Goal: Task Accomplishment & Management: Manage account settings

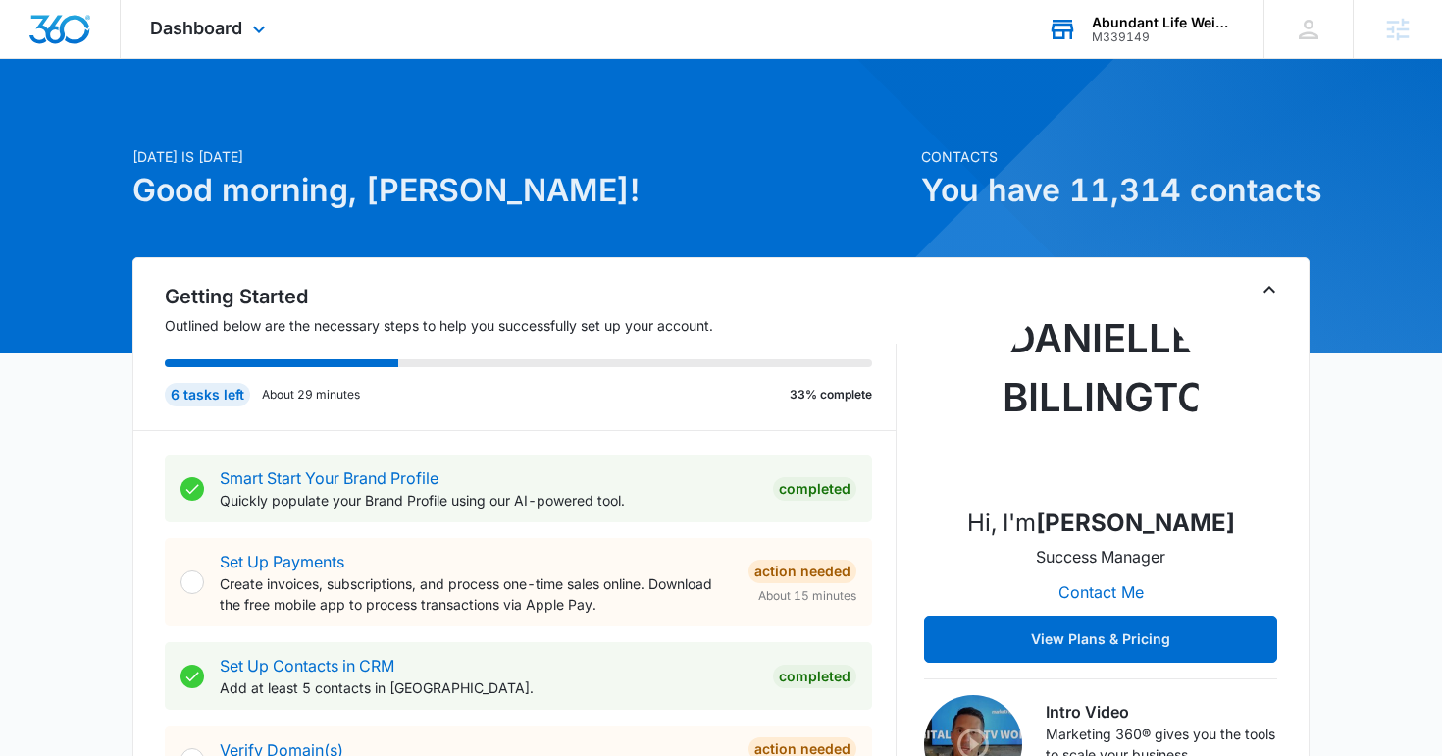
click at [1103, 9] on div "Abundant Life Weight Loss M339149 Your Accounts View All" at bounding box center [1140, 29] width 245 height 58
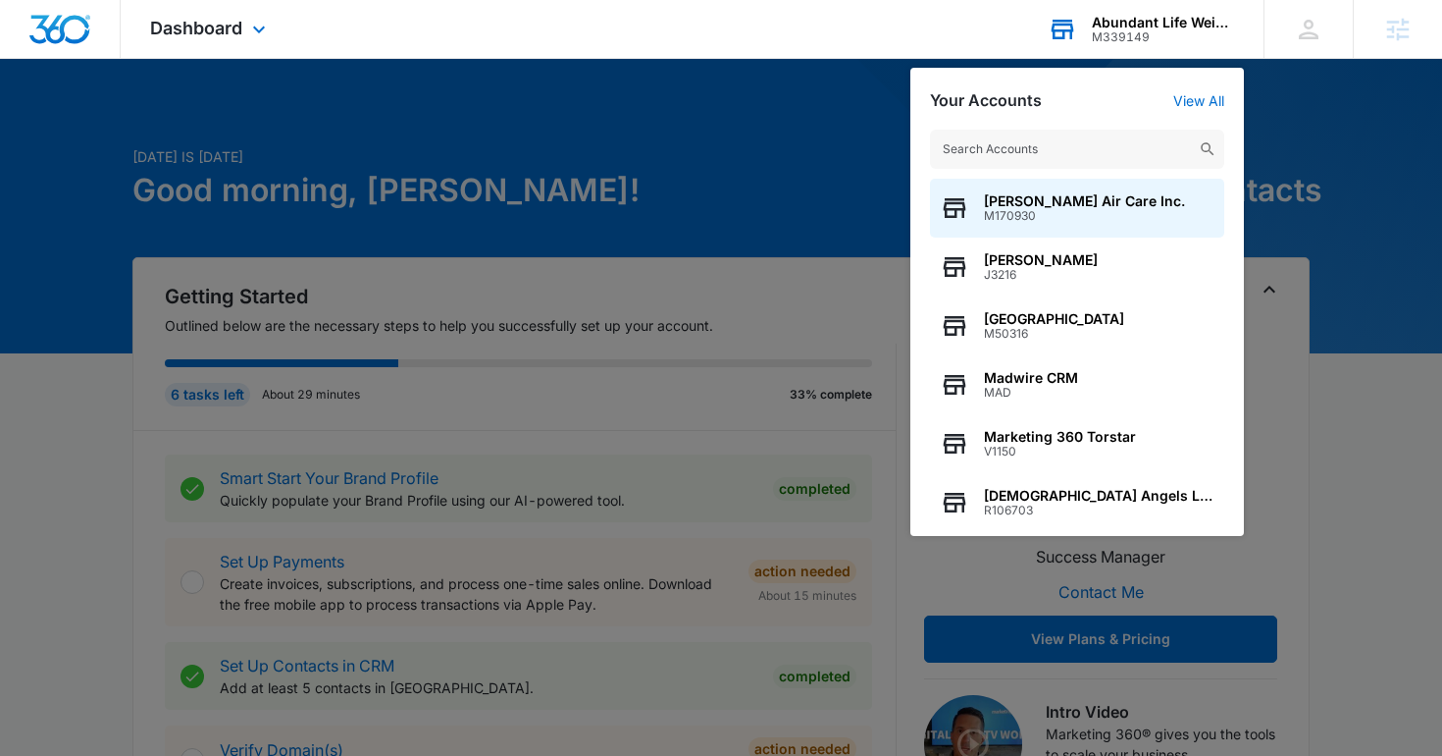
type input "j"
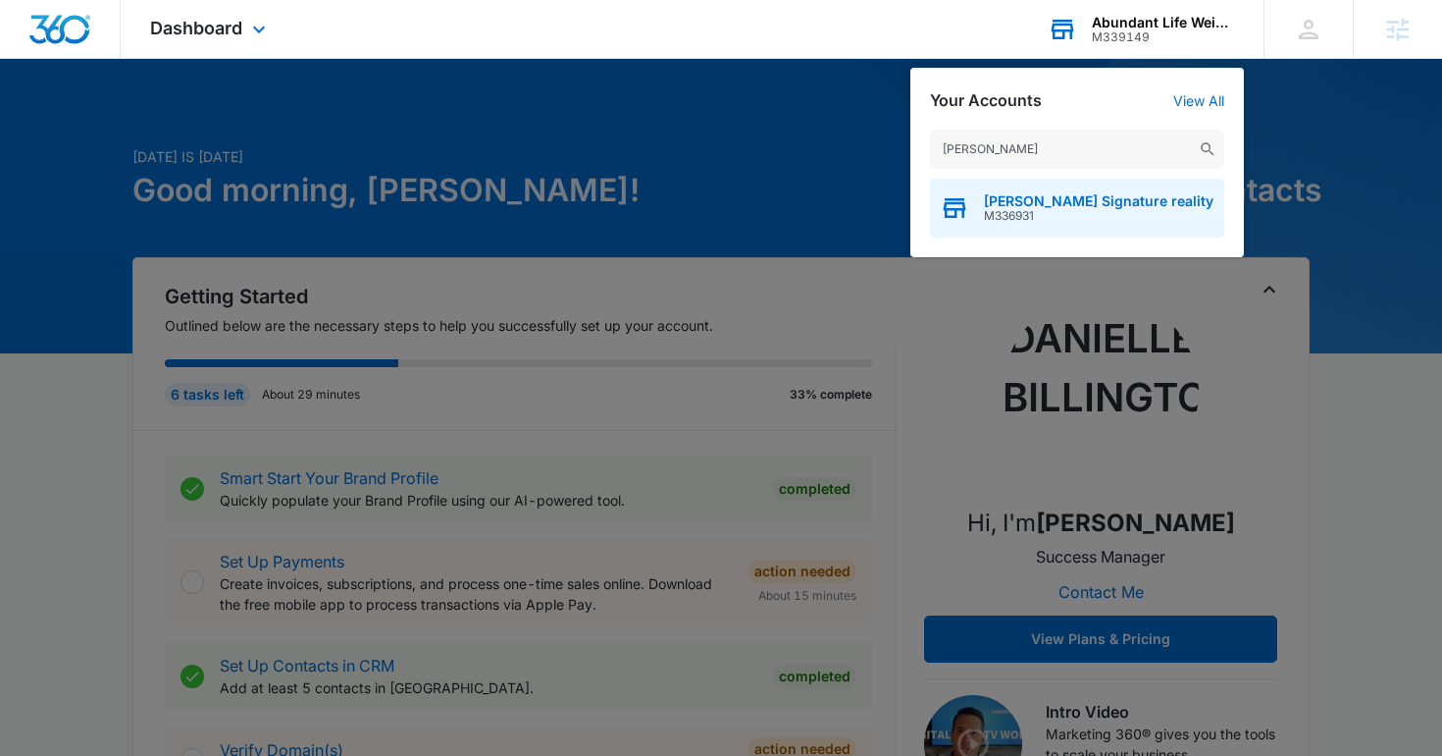
type input "anderson-smith"
click at [1078, 201] on span "[PERSON_NAME] Signature reality" at bounding box center [1099, 201] width 230 height 16
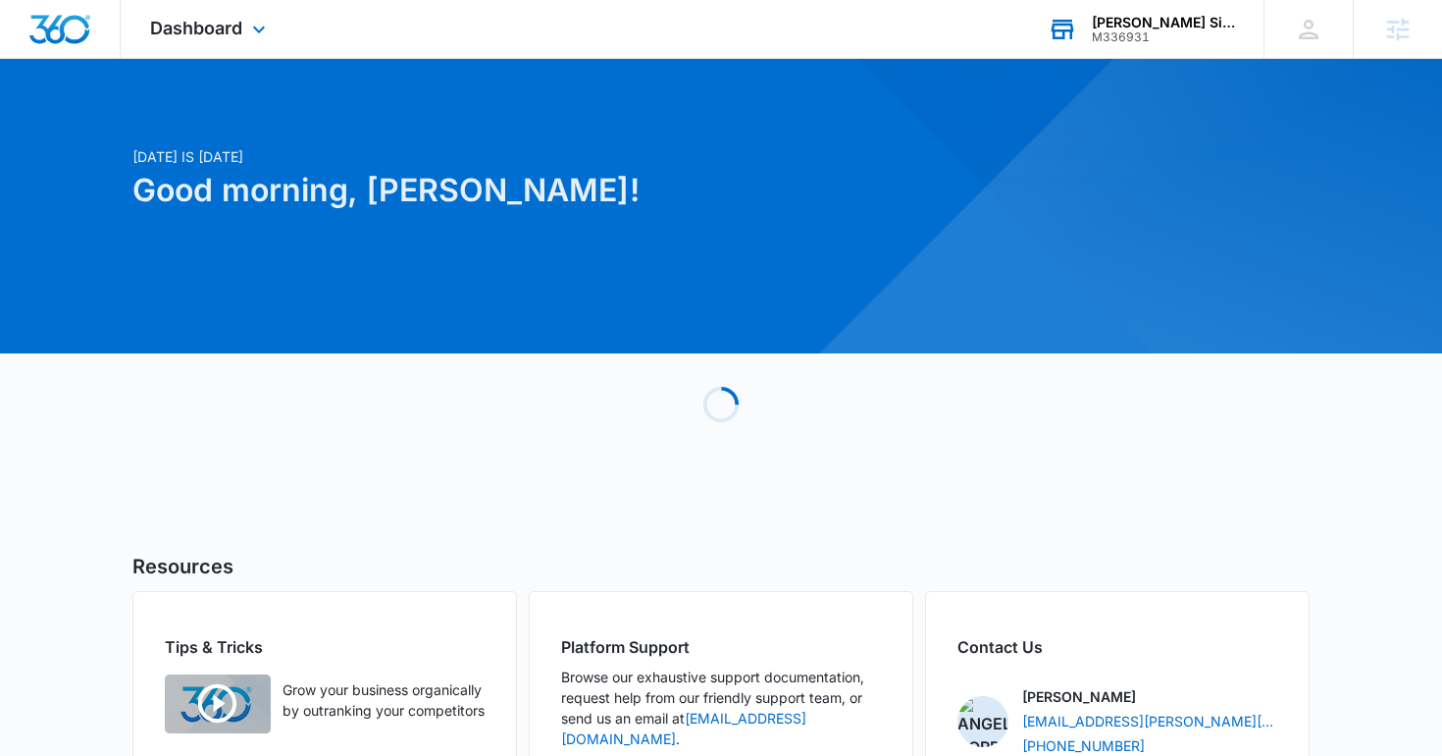
click at [230, 16] on div "Dashboard Apps Reputation Websites Forms CRM Email Social Shop Content Ads Inte…" at bounding box center [211, 29] width 180 height 58
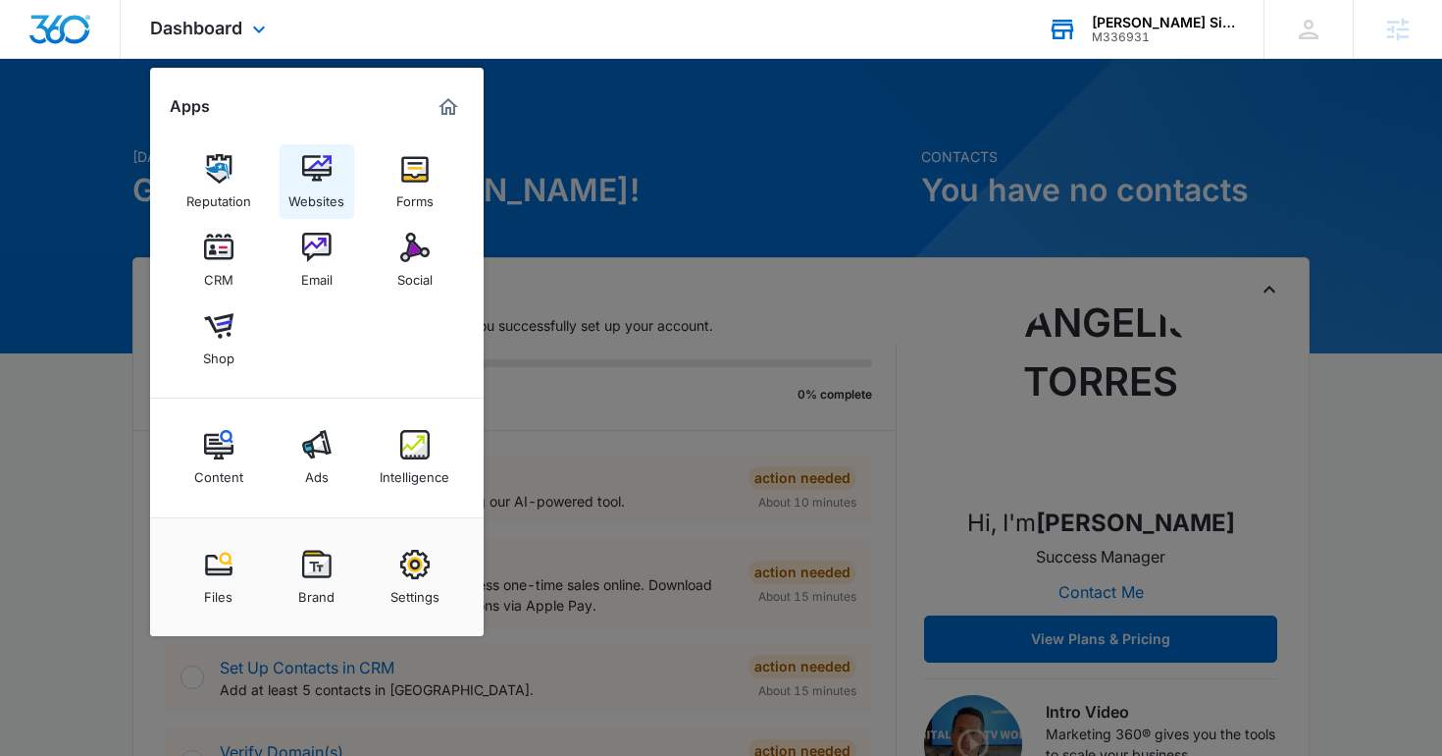
click at [316, 172] on img at bounding box center [316, 168] width 29 height 29
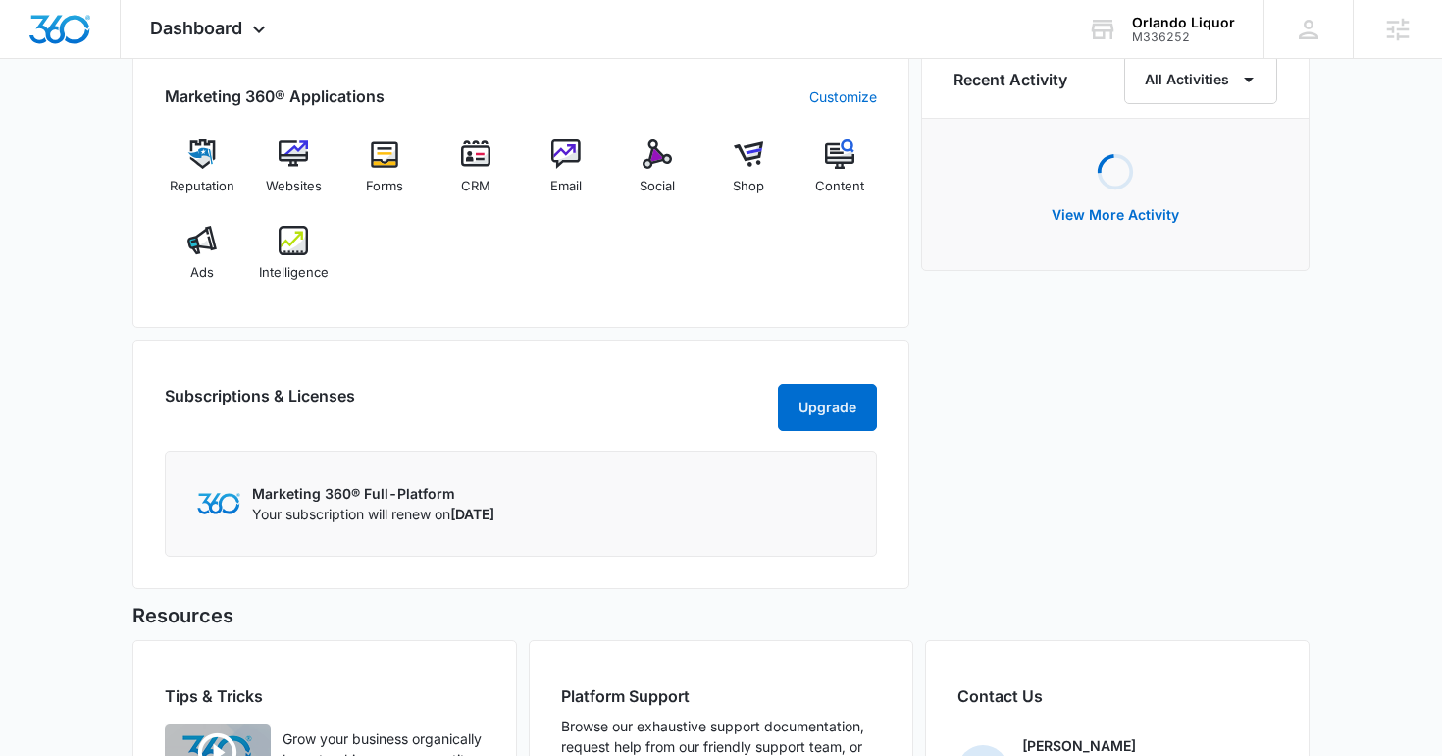
scroll to position [1448, 0]
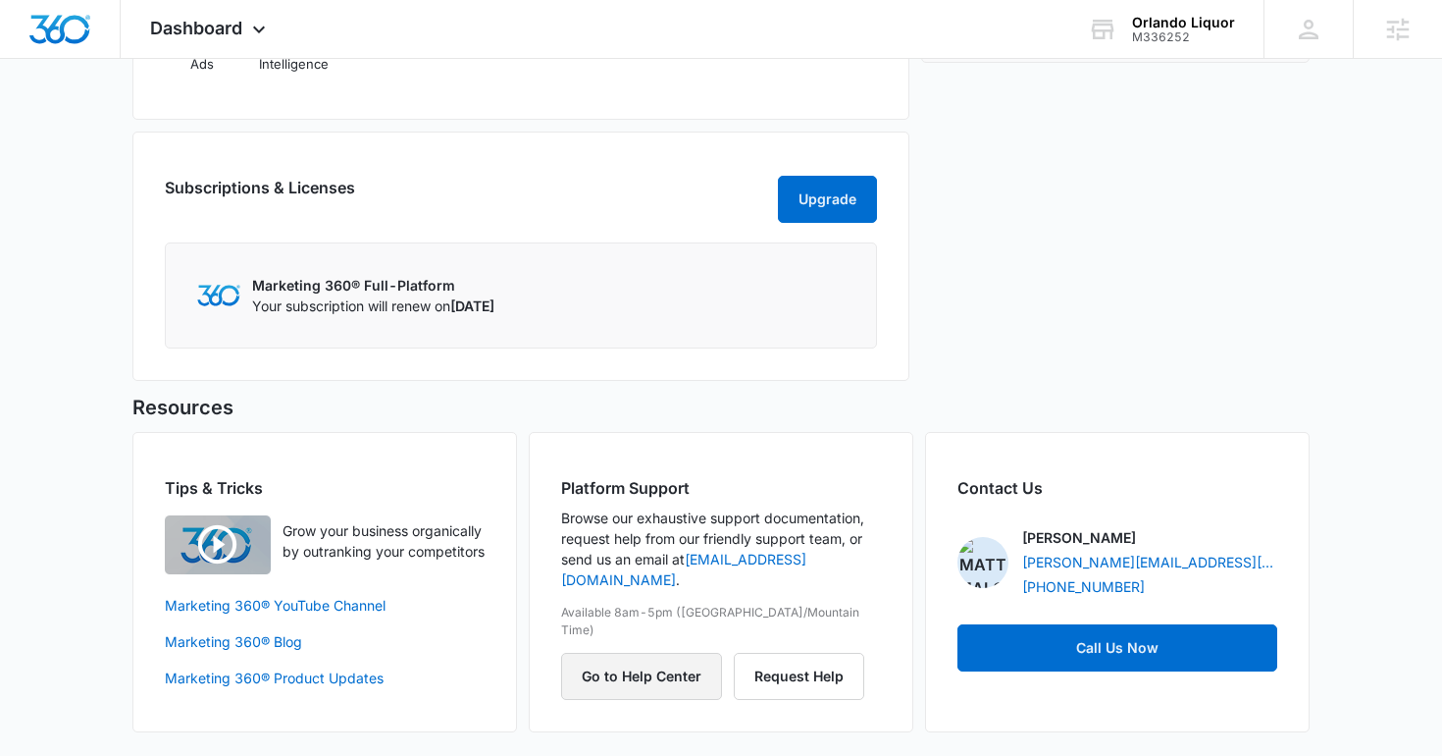
click at [696, 652] on button "Go to Help Center" at bounding box center [641, 675] width 161 height 47
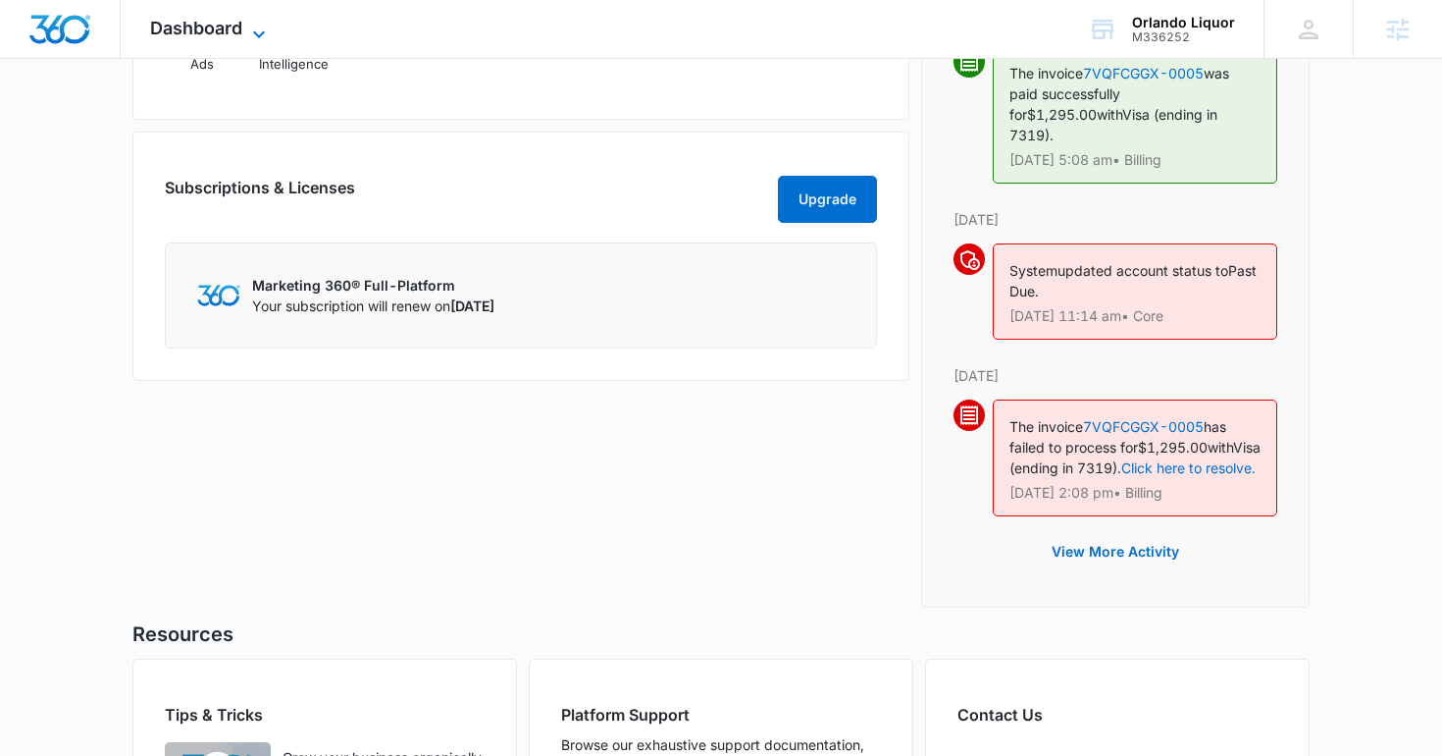
click at [223, 20] on span "Dashboard" at bounding box center [196, 28] width 92 height 21
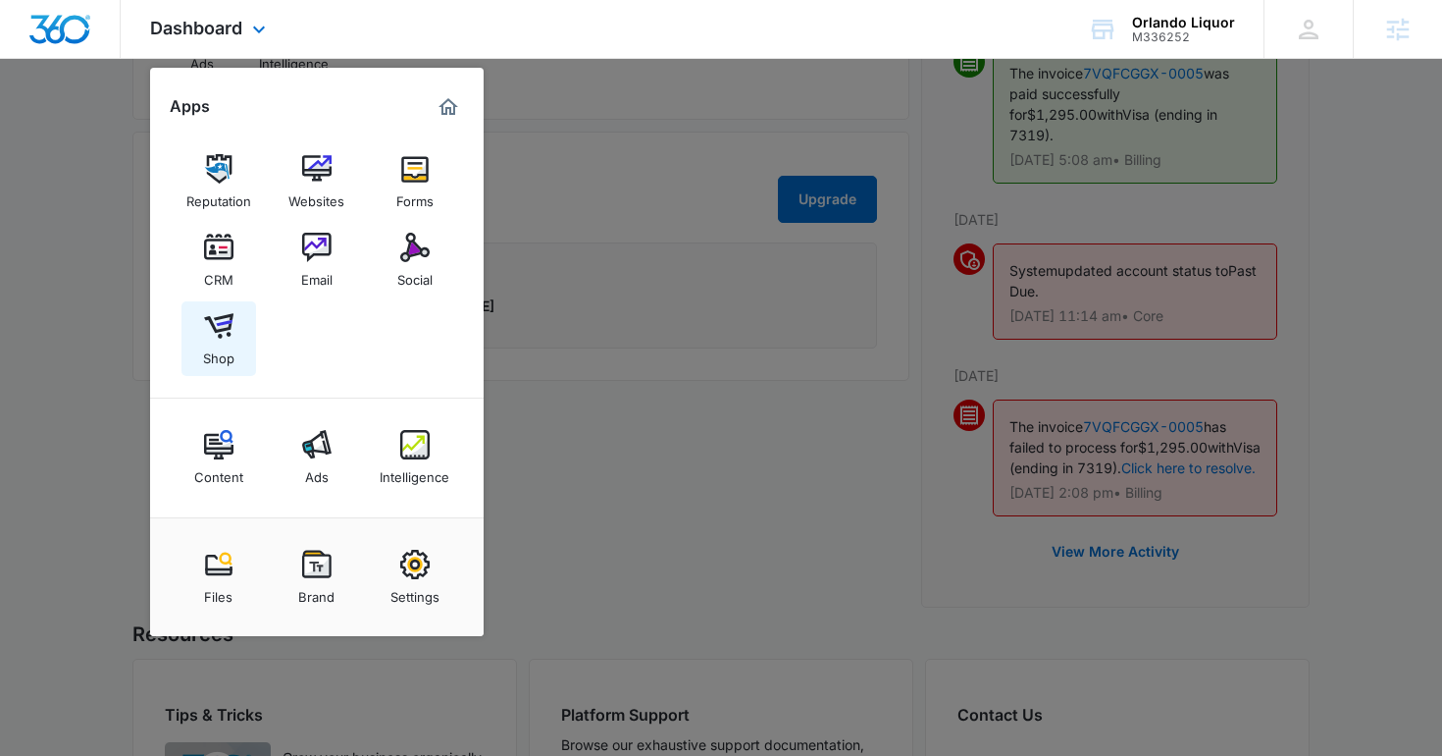
click at [232, 338] on img at bounding box center [218, 325] width 29 height 29
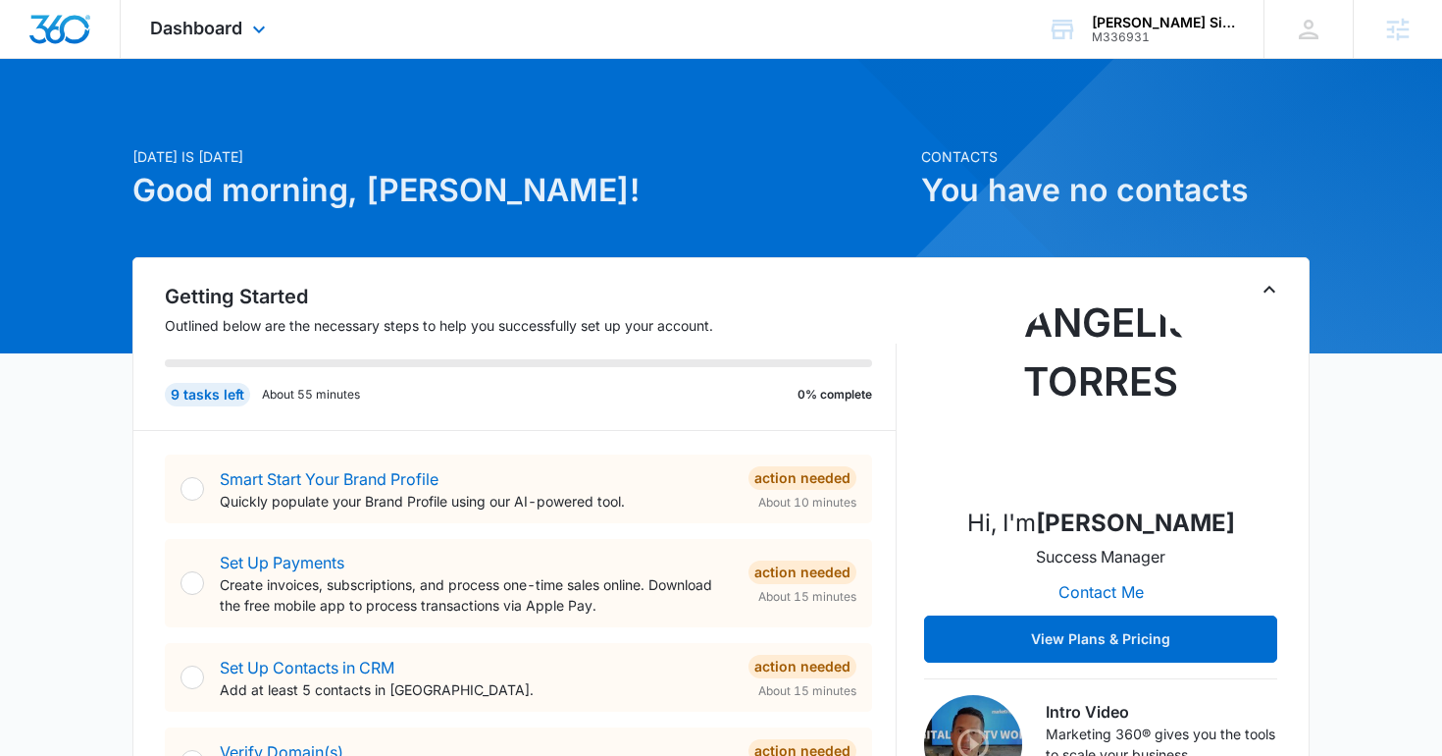
click at [219, 49] on div "Dashboard Apps Reputation Websites Forms CRM Email Social Shop Content Ads Inte…" at bounding box center [211, 29] width 180 height 58
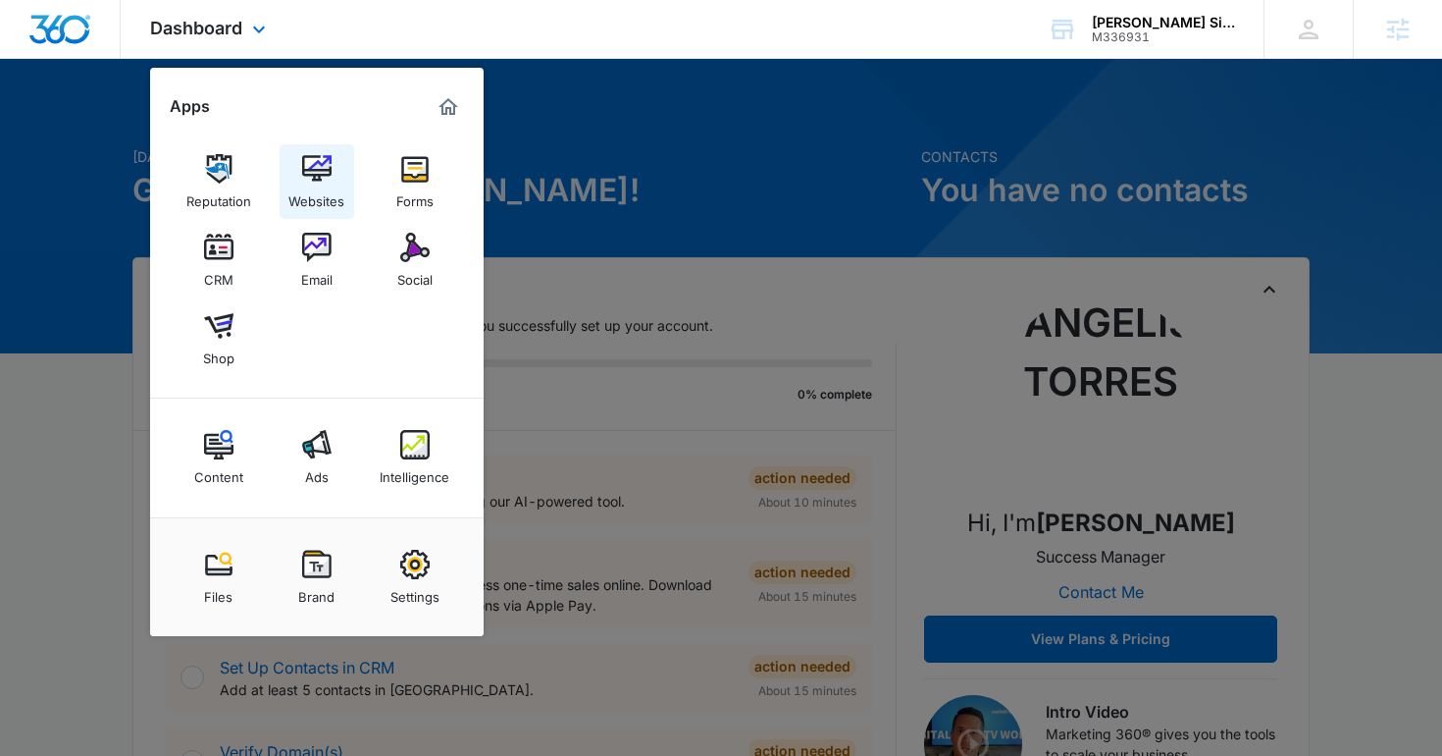
click at [343, 174] on link "Websites" at bounding box center [317, 181] width 75 height 75
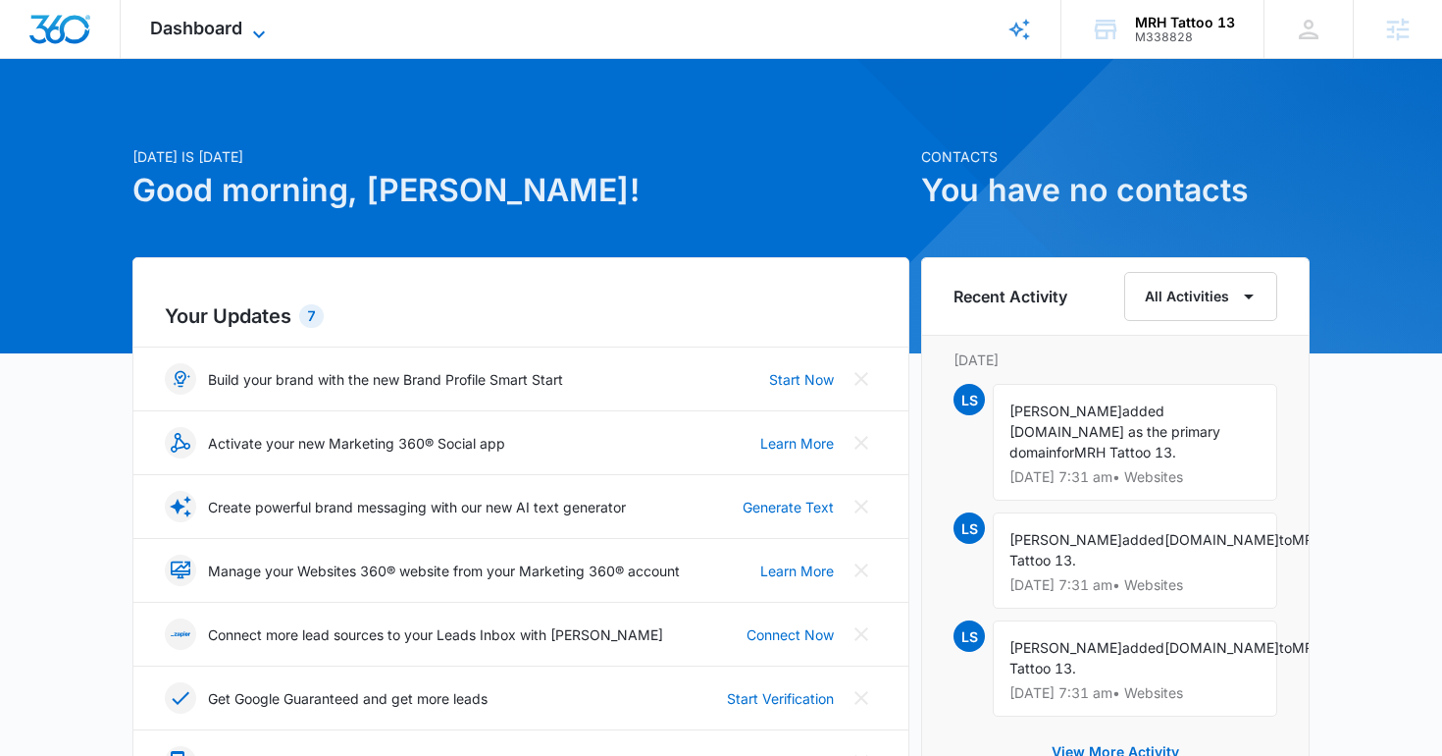
click at [258, 29] on icon at bounding box center [259, 35] width 24 height 24
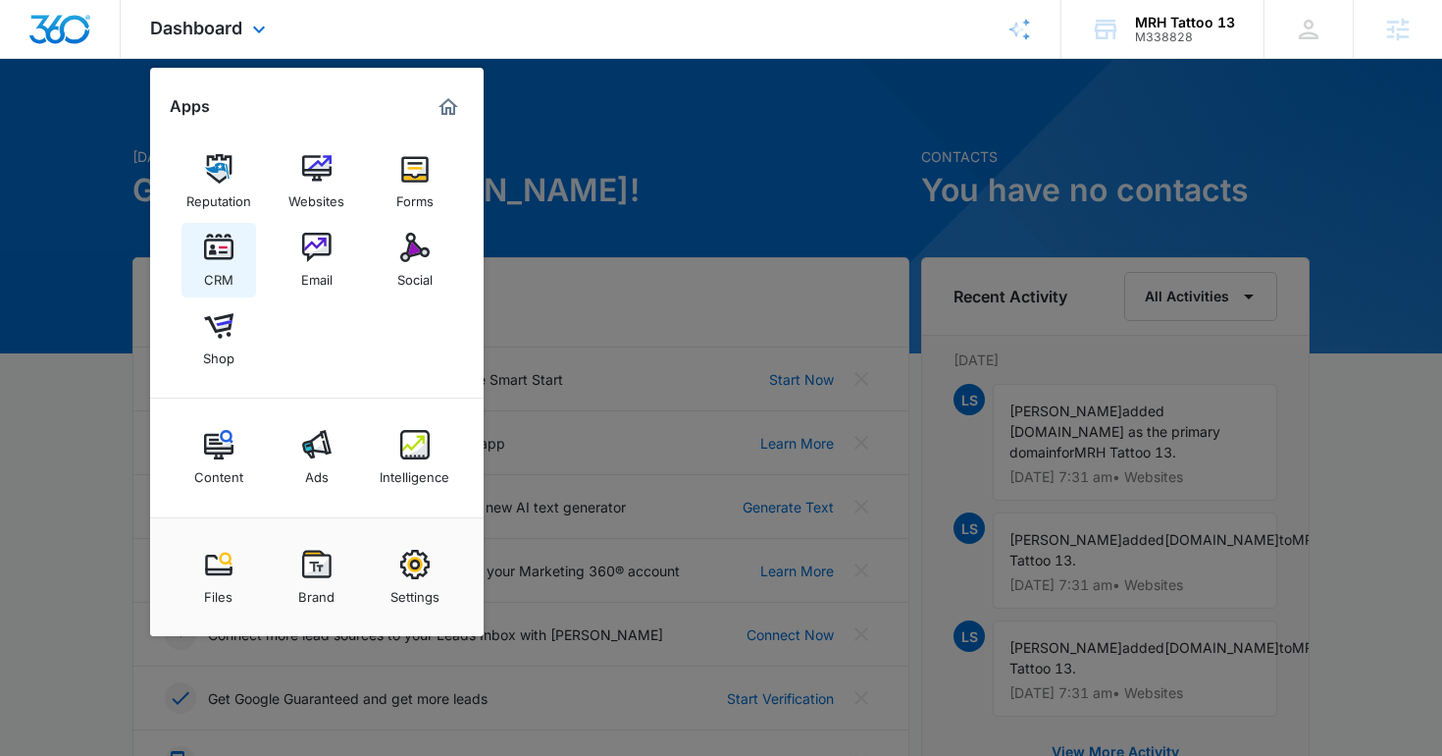
click at [249, 253] on link "CRM" at bounding box center [219, 260] width 75 height 75
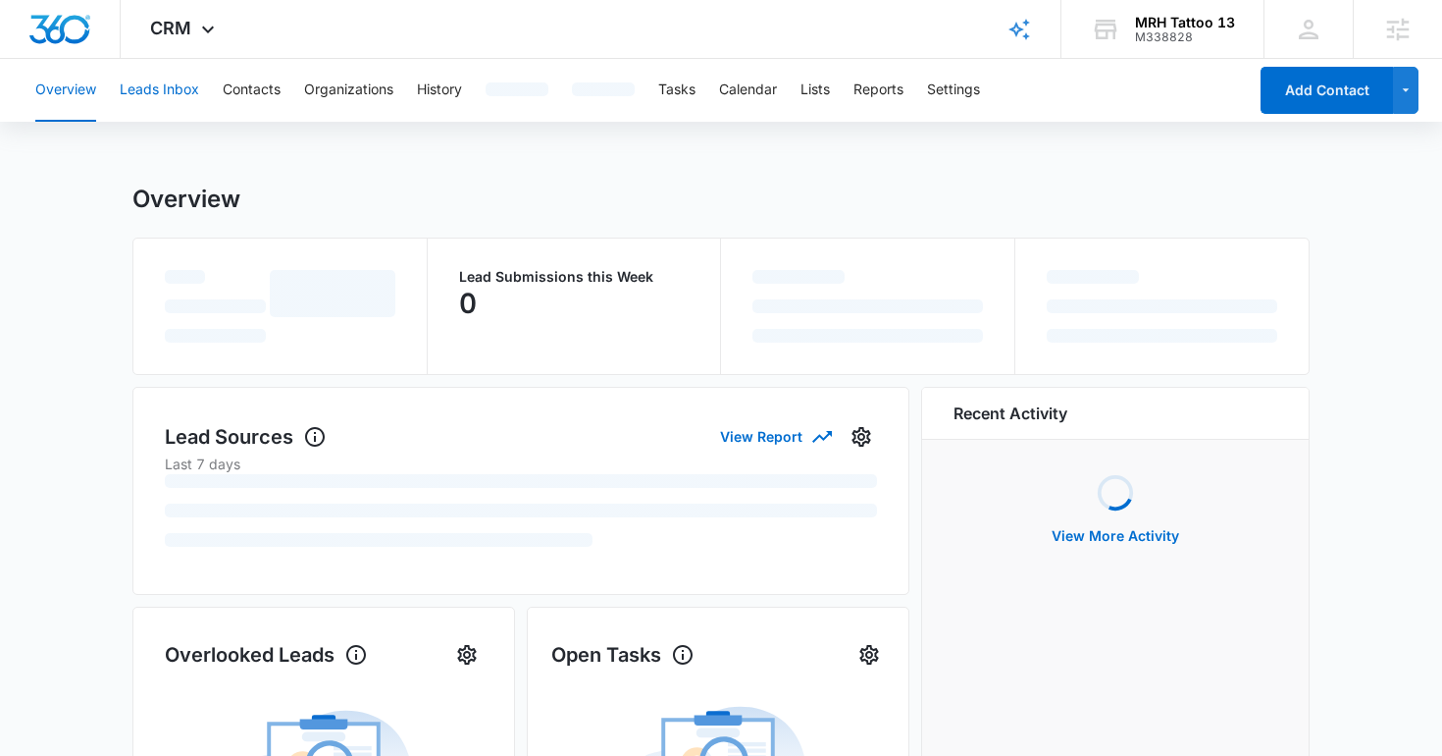
click at [191, 114] on button "Leads Inbox" at bounding box center [159, 90] width 79 height 63
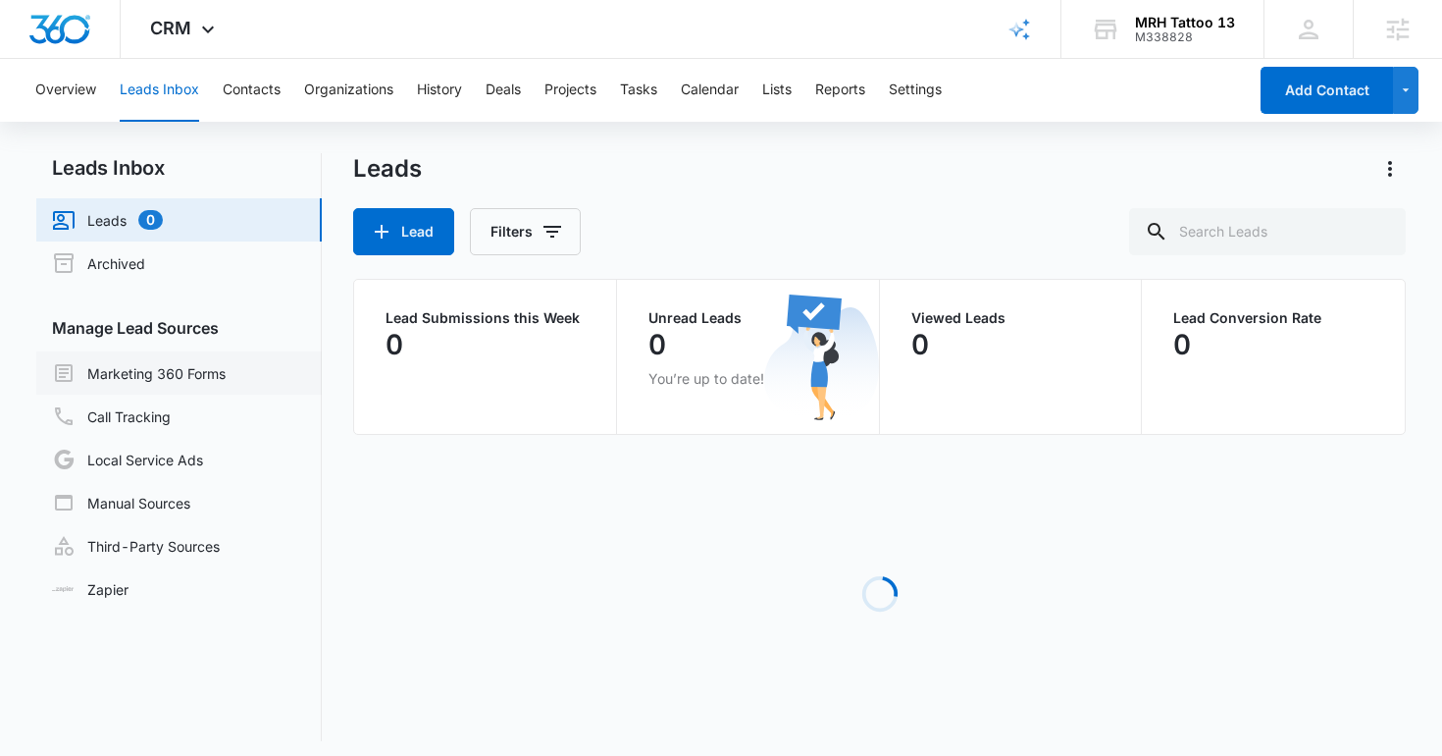
click at [204, 363] on link "Marketing 360 Forms" at bounding box center [139, 373] width 174 height 24
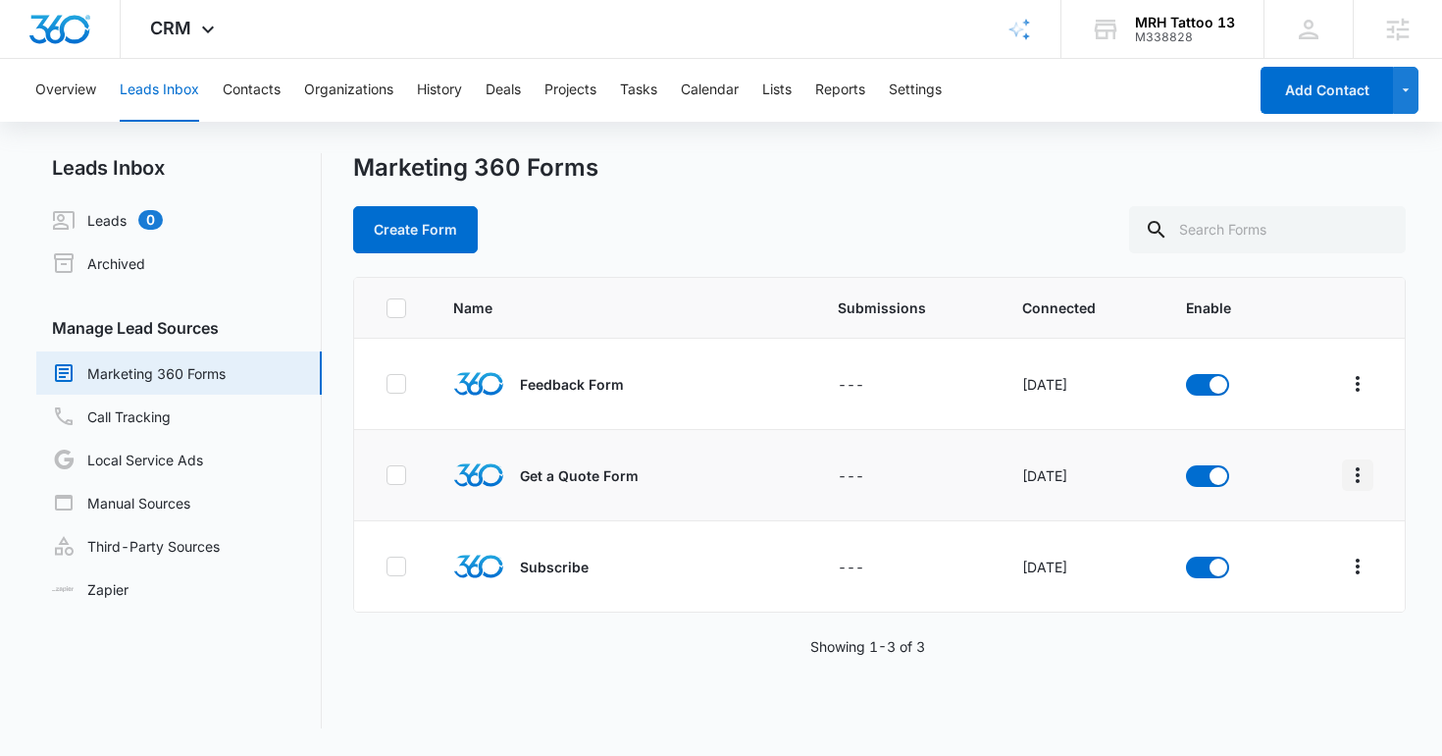
click at [1371, 468] on button "Overflow Menu" at bounding box center [1357, 474] width 31 height 31
click at [1273, 574] on button "Field Mapping" at bounding box center [1283, 588] width 182 height 29
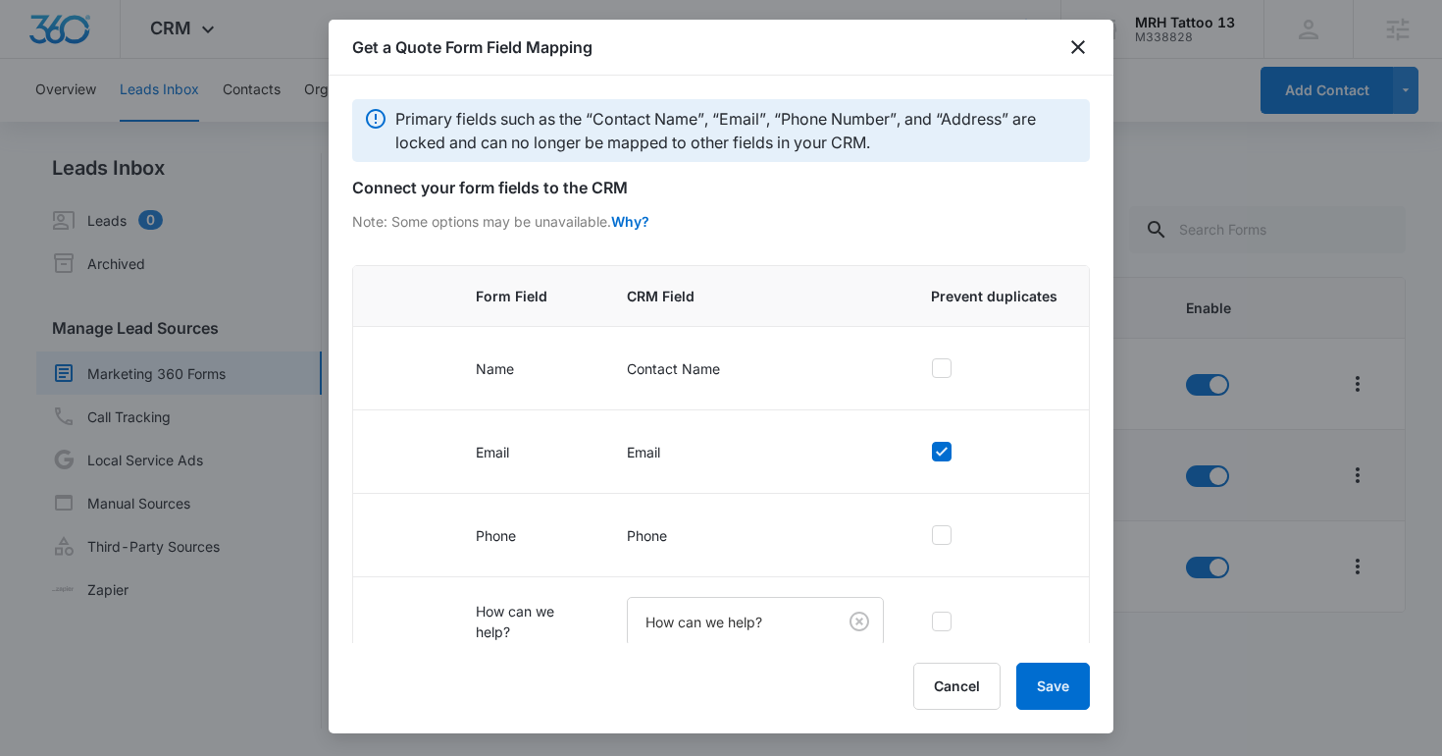
scroll to position [126, 0]
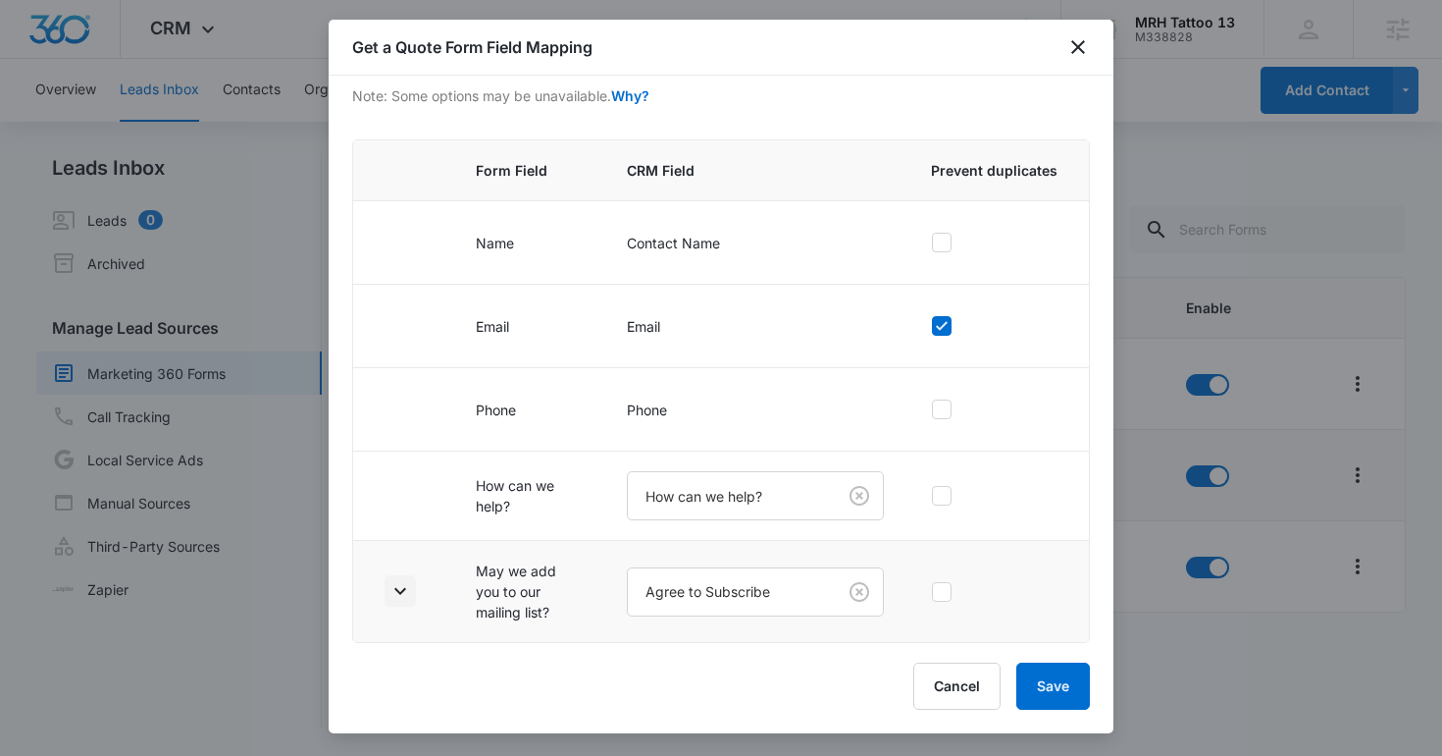
click at [391, 597] on icon "button" at bounding box center [401, 591] width 24 height 24
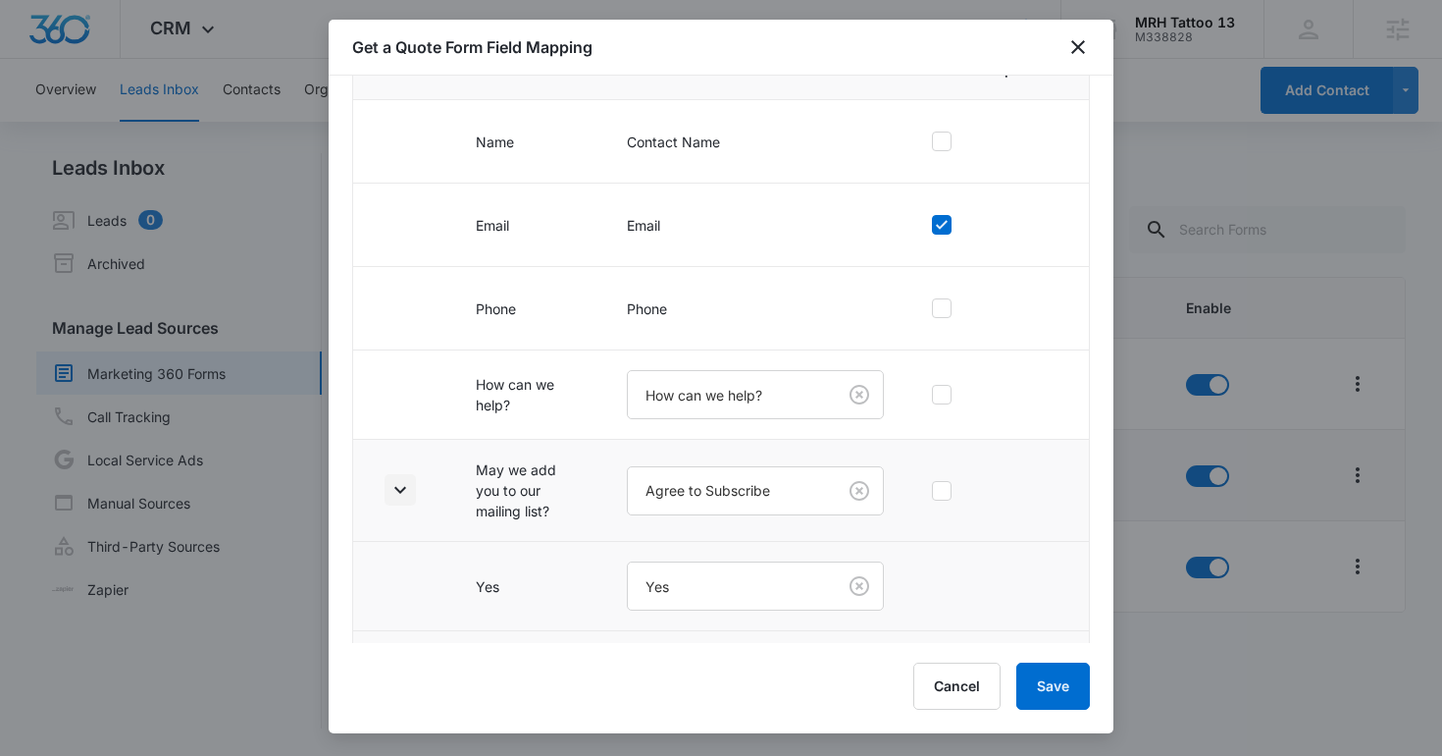
scroll to position [304, 0]
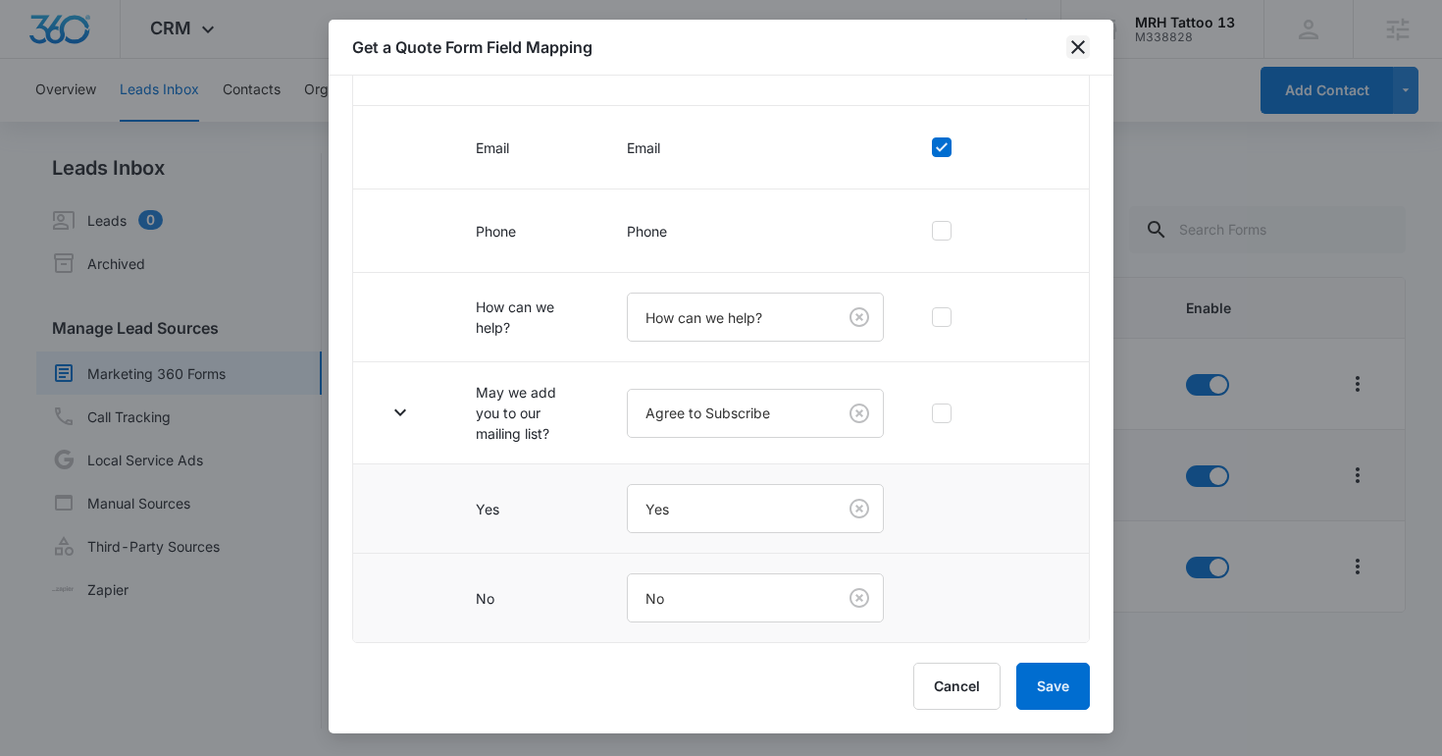
click at [1074, 49] on icon "close" at bounding box center [1079, 47] width 24 height 24
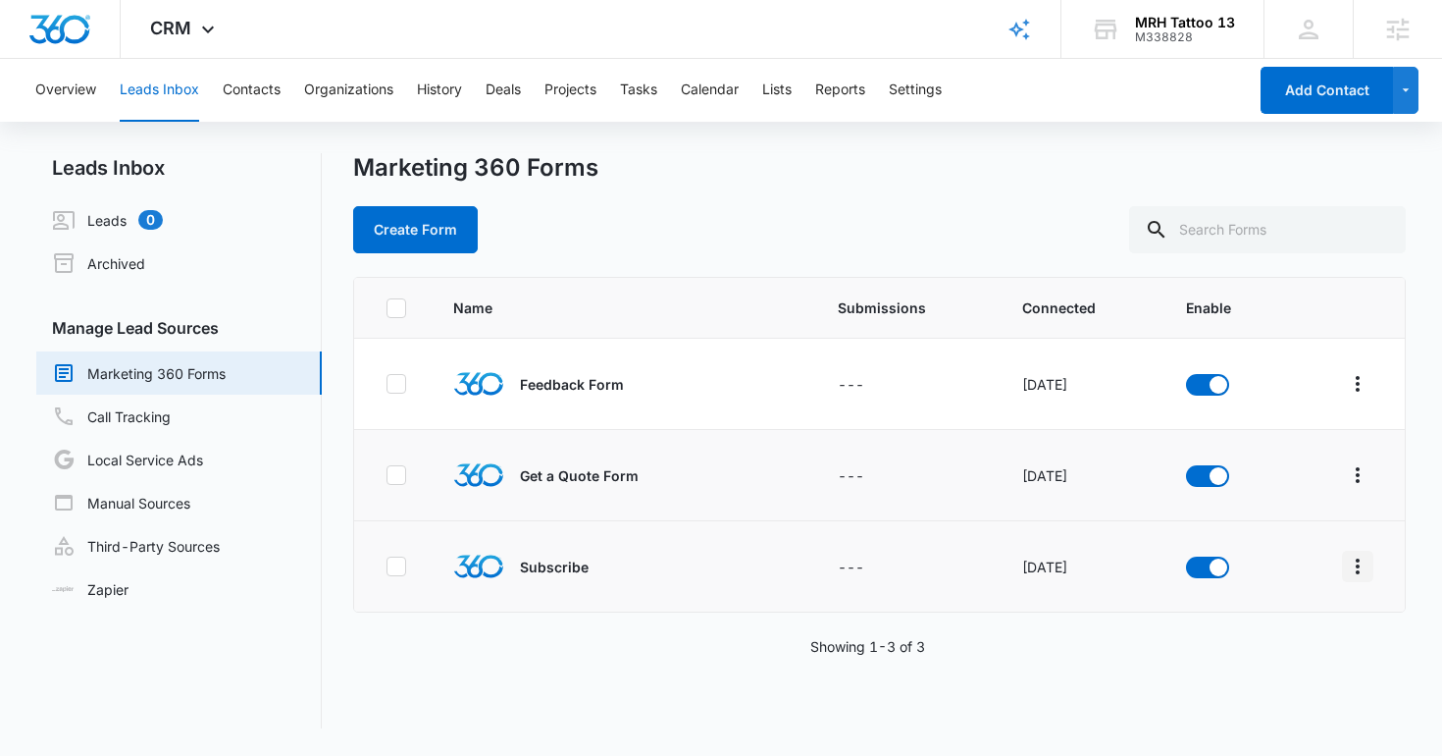
click at [1353, 567] on icon "Overflow Menu" at bounding box center [1358, 566] width 24 height 24
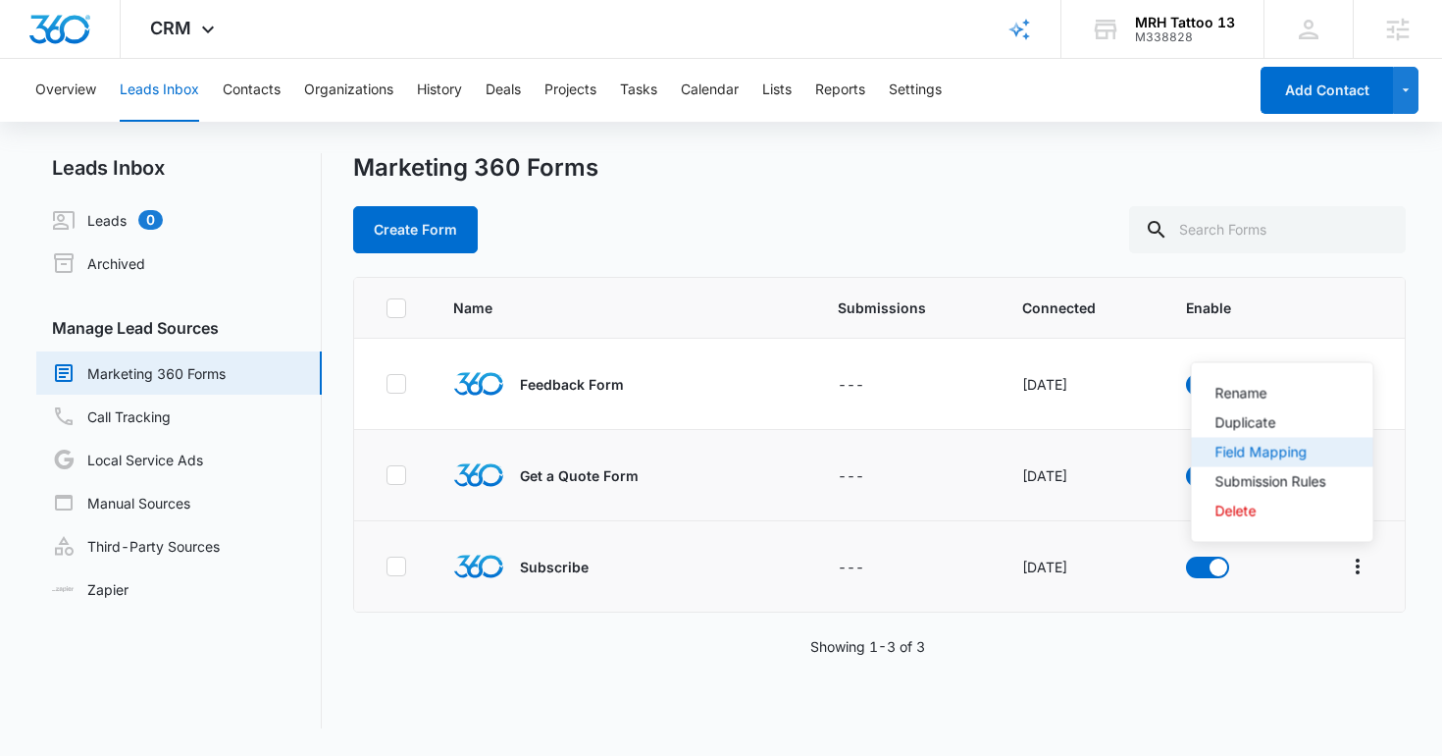
click at [1231, 441] on button "Field Mapping" at bounding box center [1283, 452] width 182 height 29
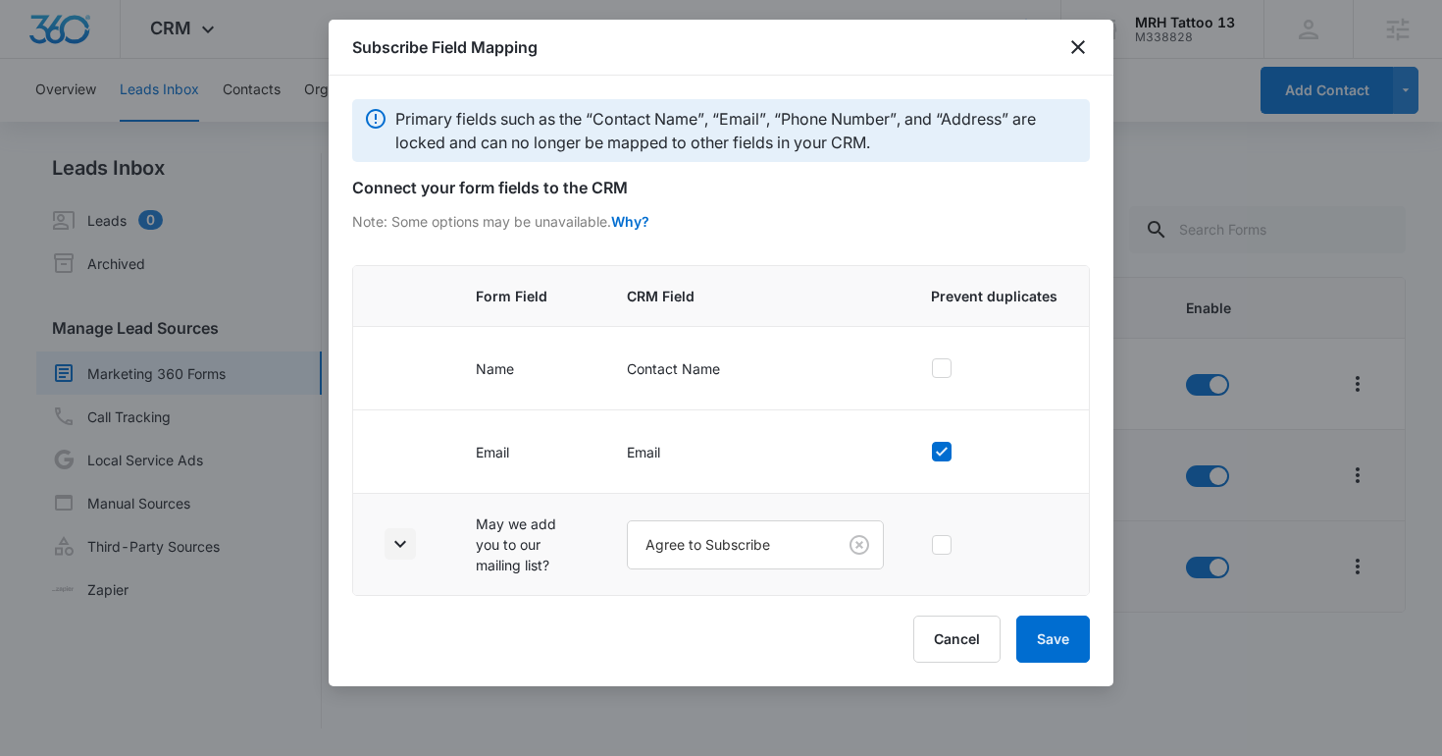
click at [403, 542] on icon "button" at bounding box center [400, 544] width 12 height 7
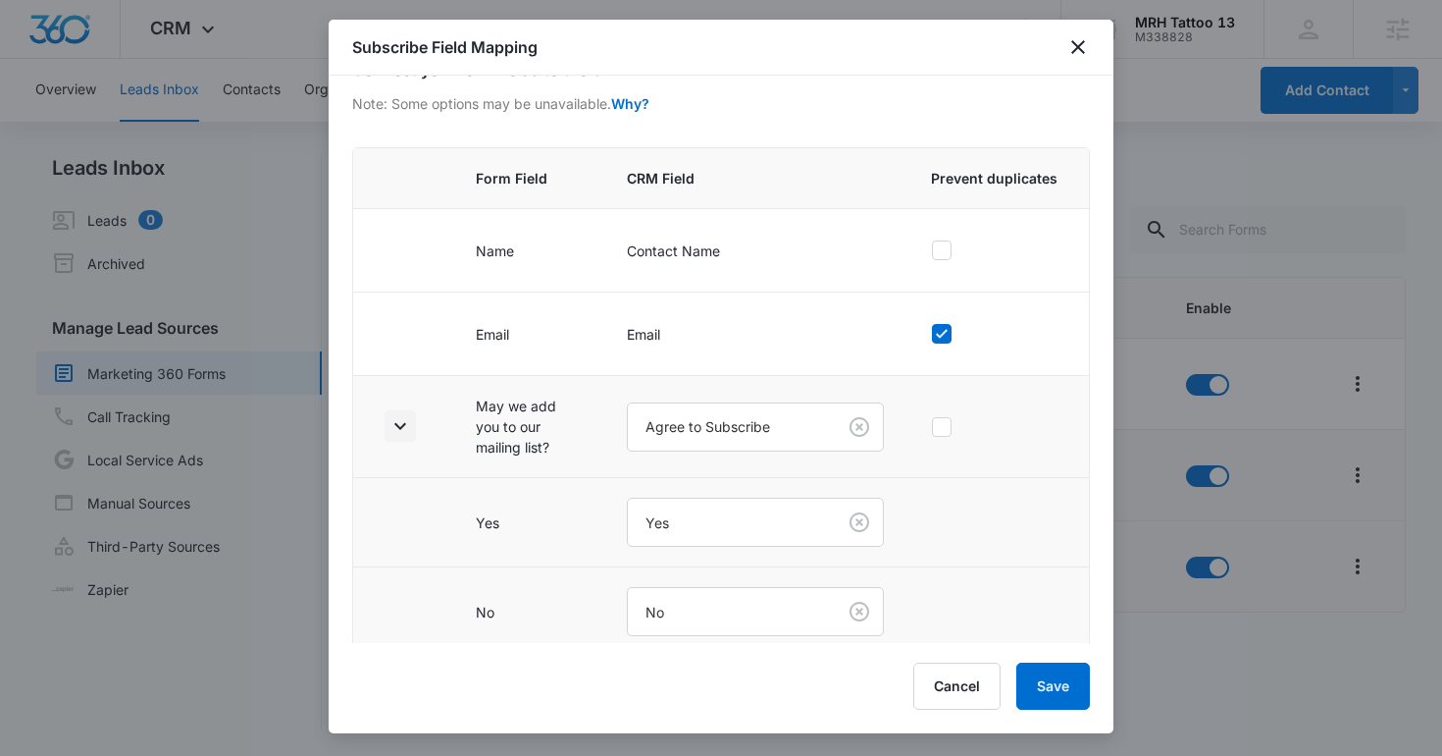
scroll to position [131, 0]
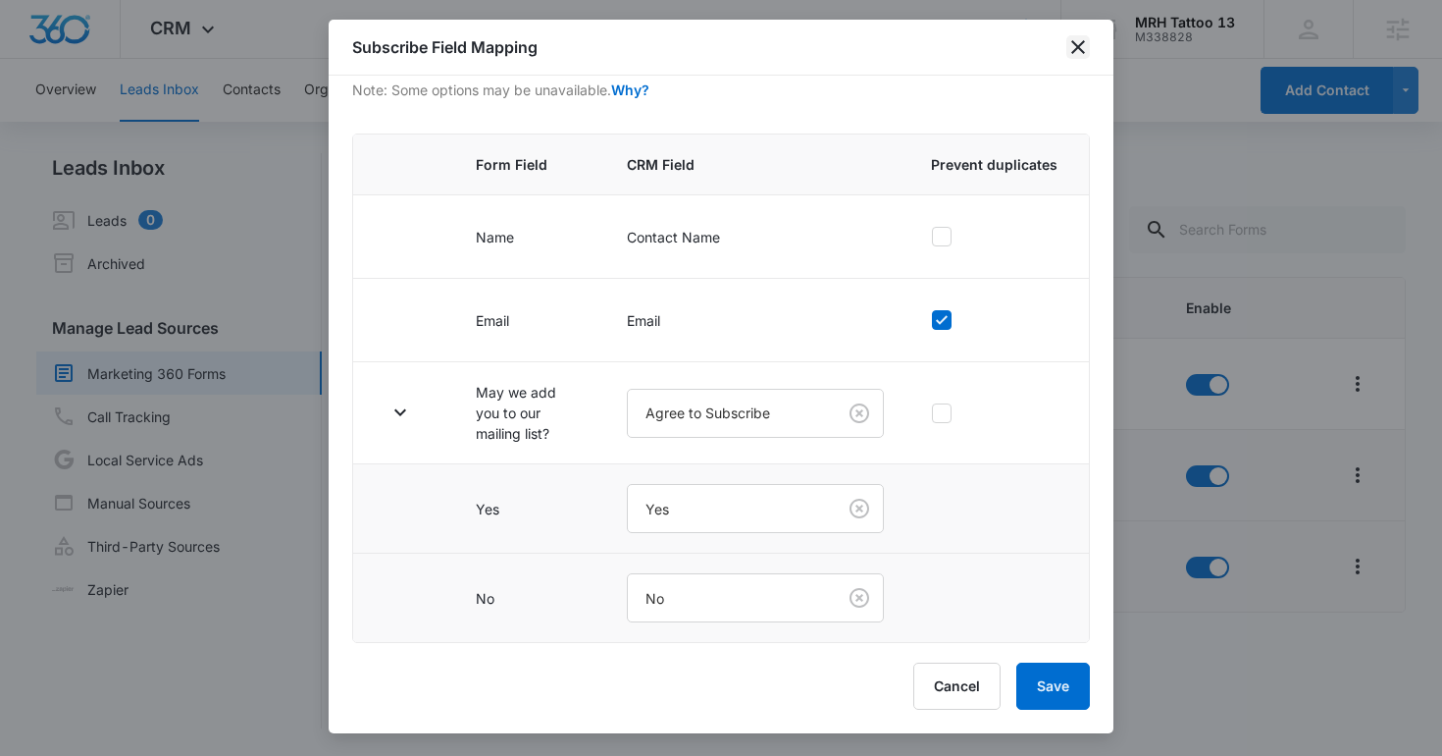
click at [1069, 55] on icon "close" at bounding box center [1079, 47] width 24 height 24
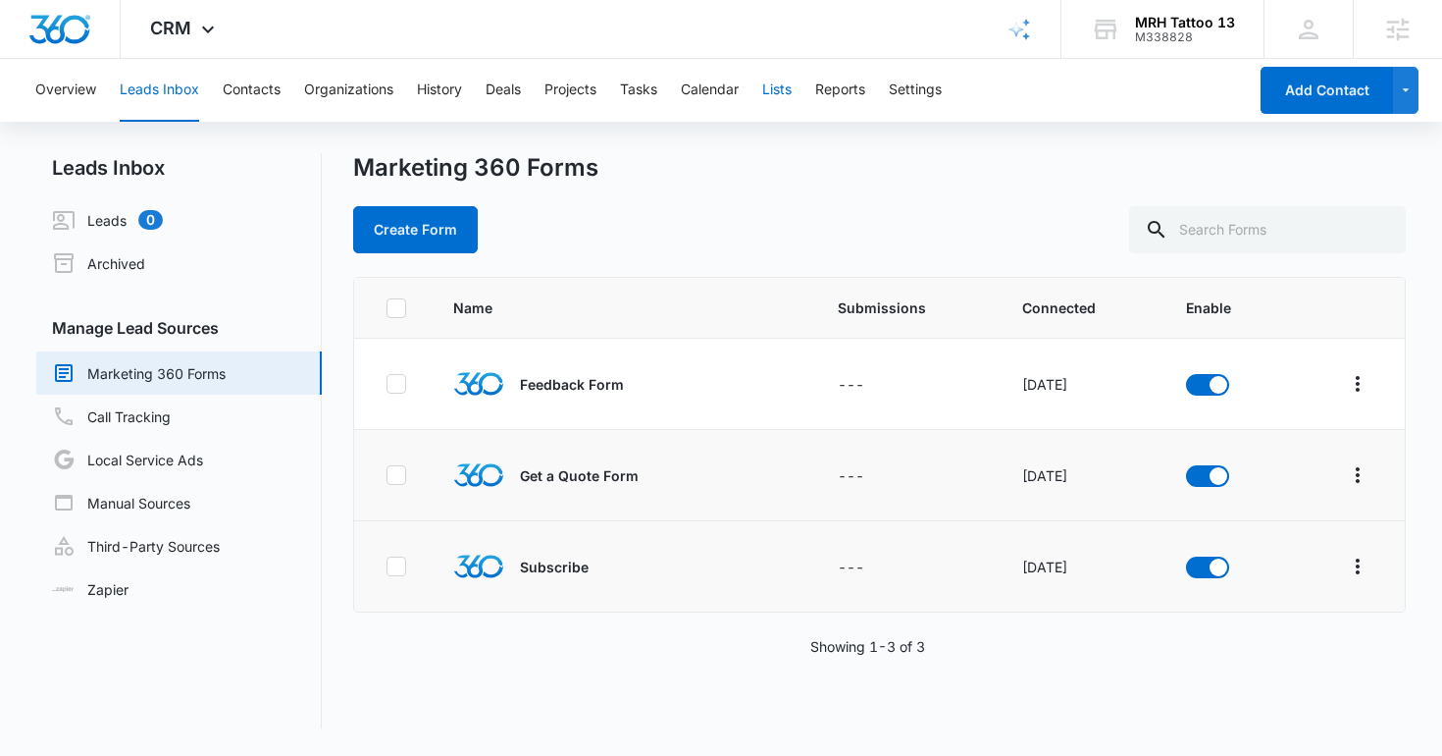
click at [770, 102] on button "Lists" at bounding box center [776, 90] width 29 height 63
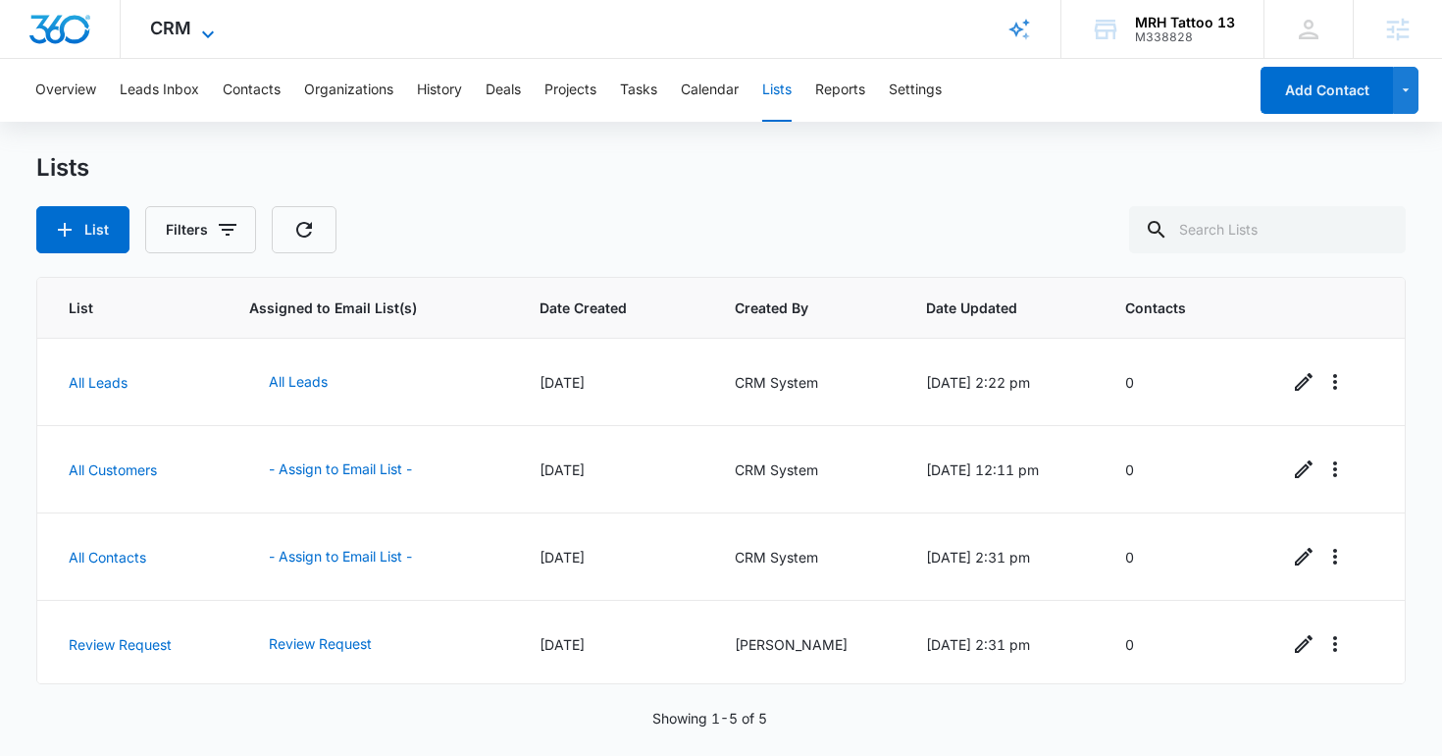
click at [175, 26] on span "CRM" at bounding box center [170, 28] width 41 height 21
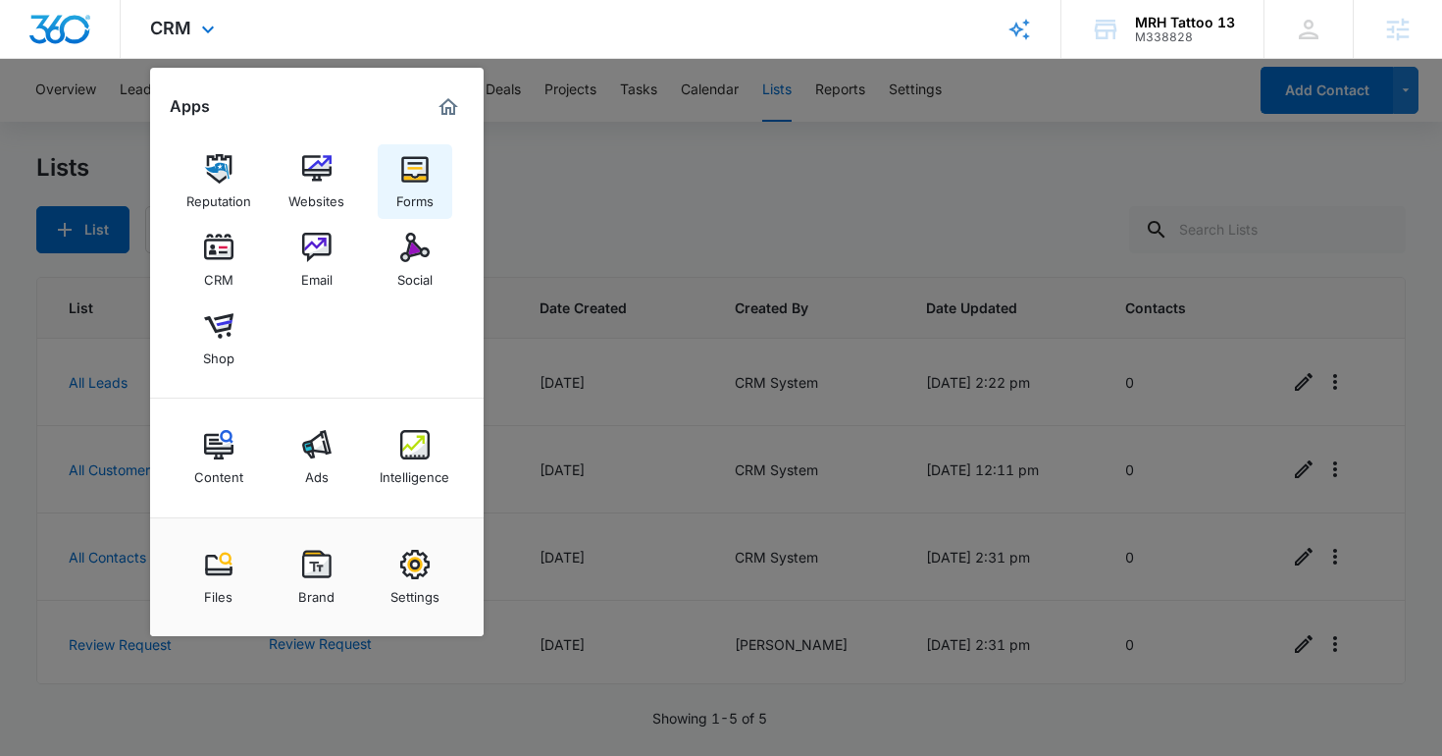
click at [400, 172] on img at bounding box center [414, 168] width 29 height 29
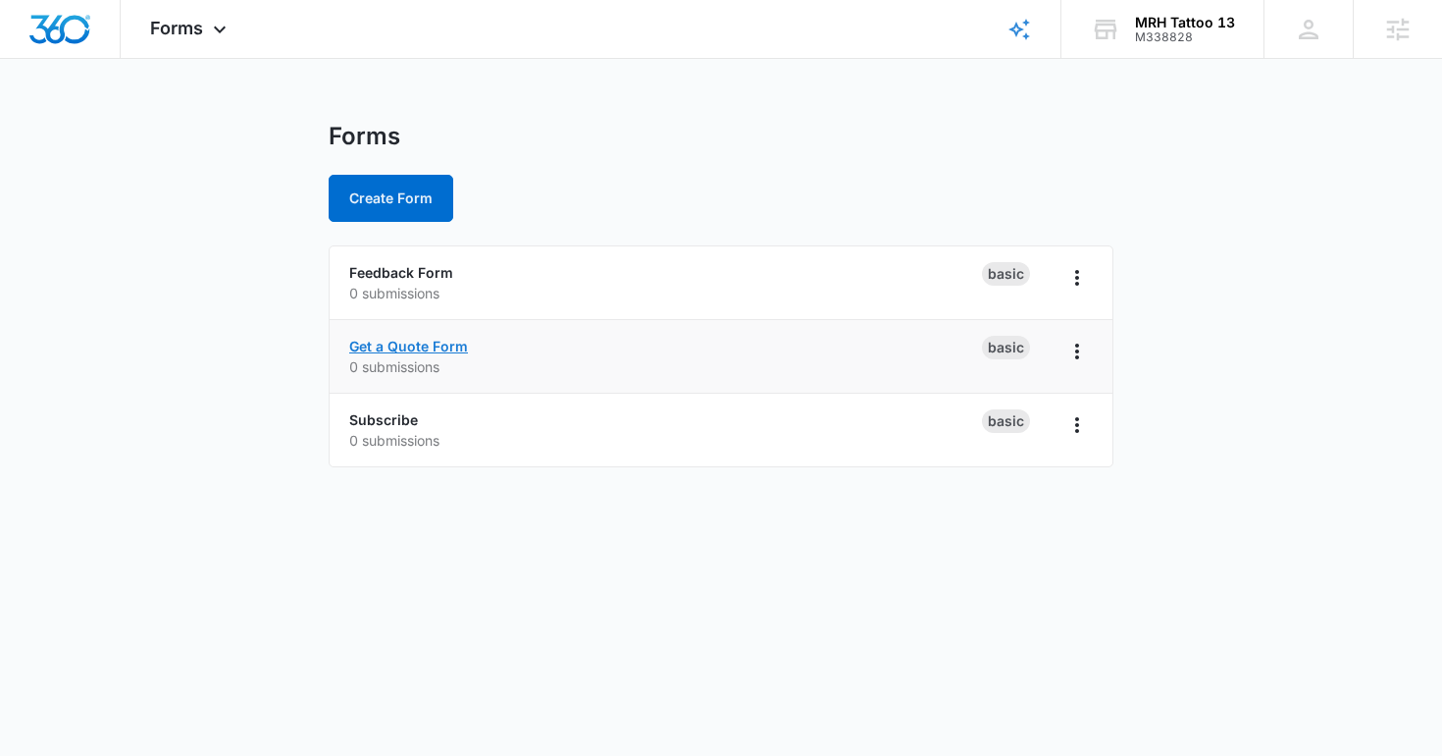
click at [427, 342] on link "Get a Quote Form" at bounding box center [408, 346] width 119 height 17
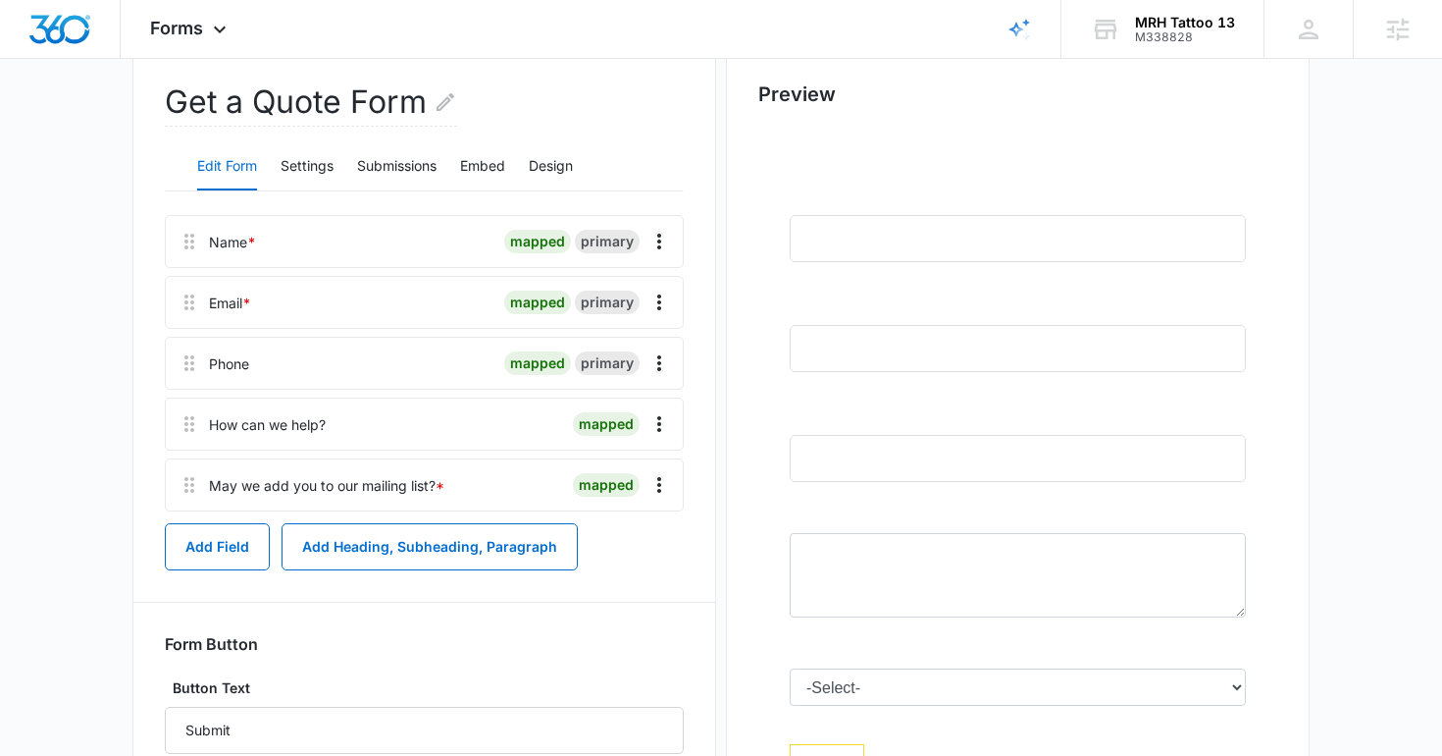
scroll to position [162, 0]
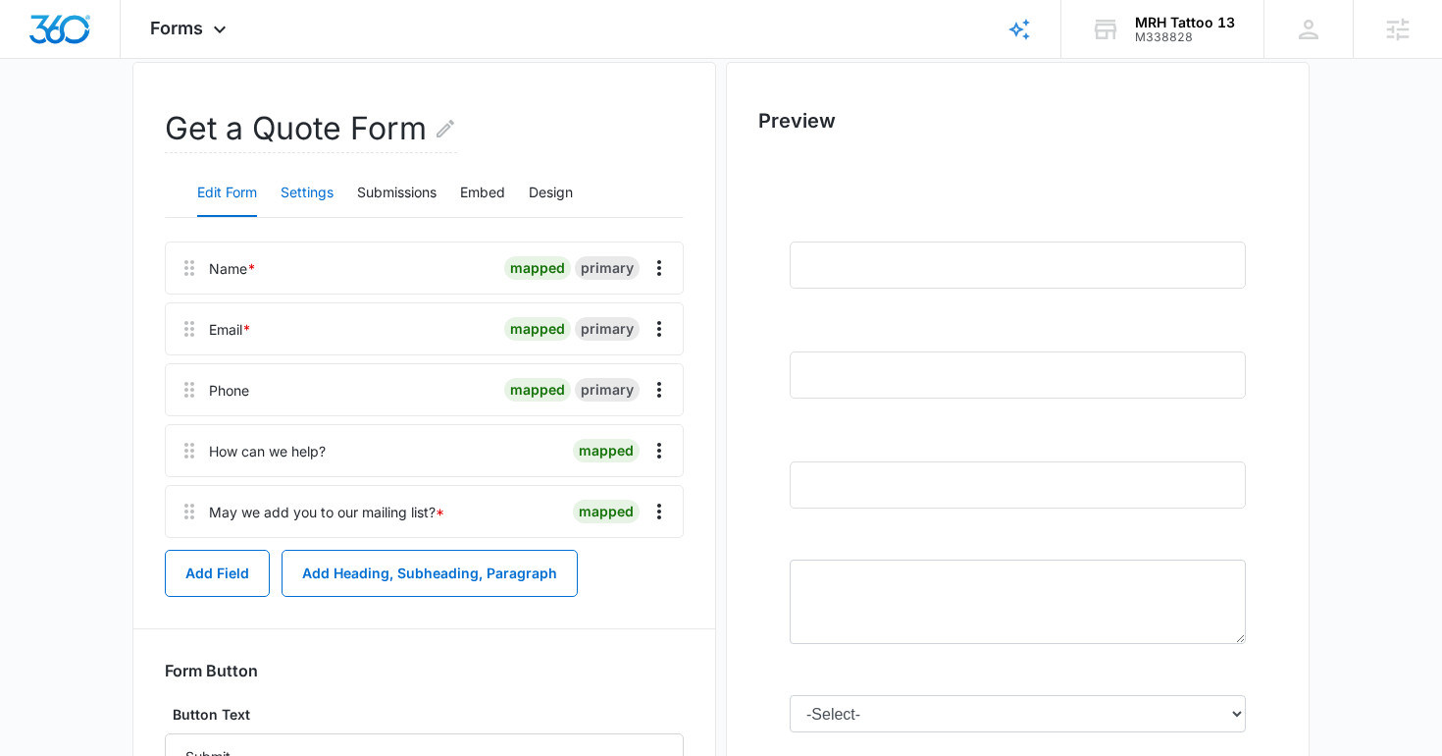
click at [319, 199] on button "Settings" at bounding box center [307, 193] width 53 height 47
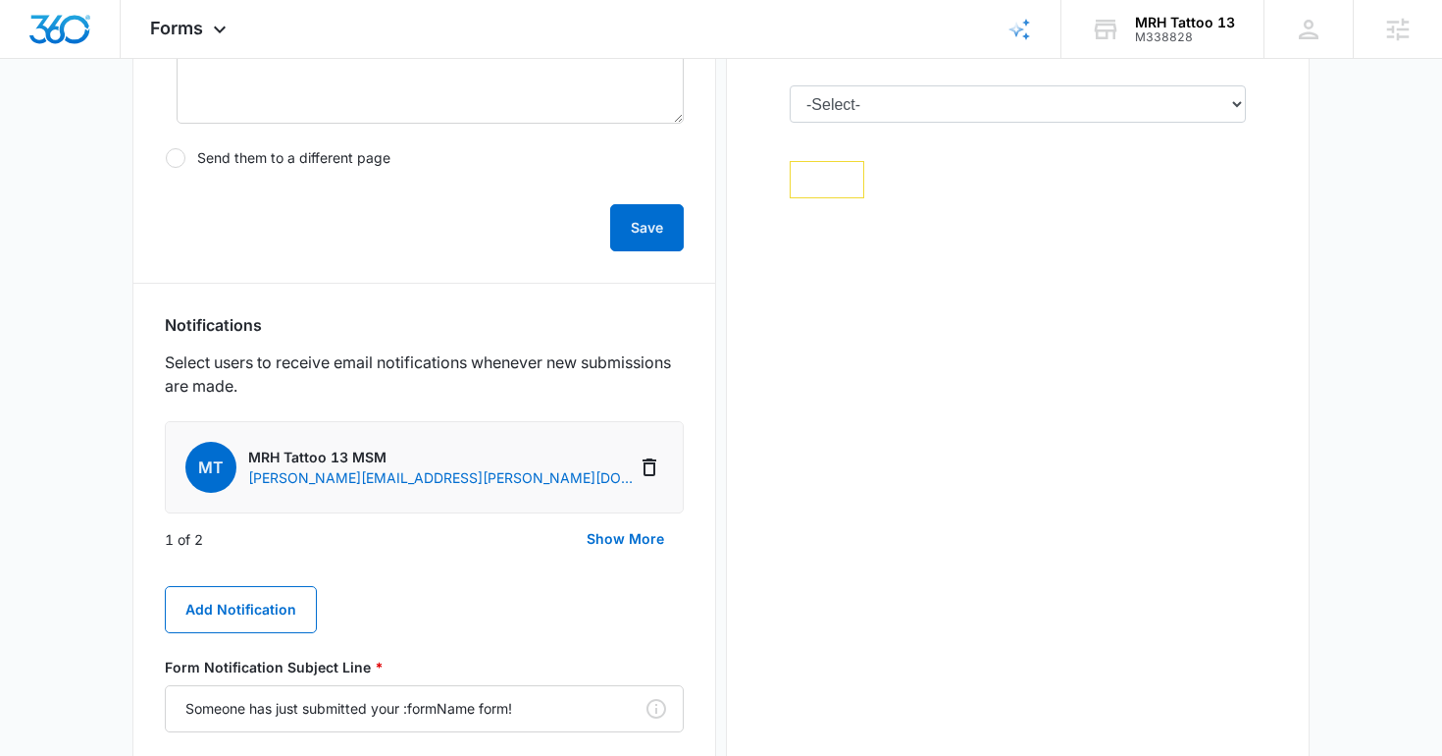
scroll to position [934, 0]
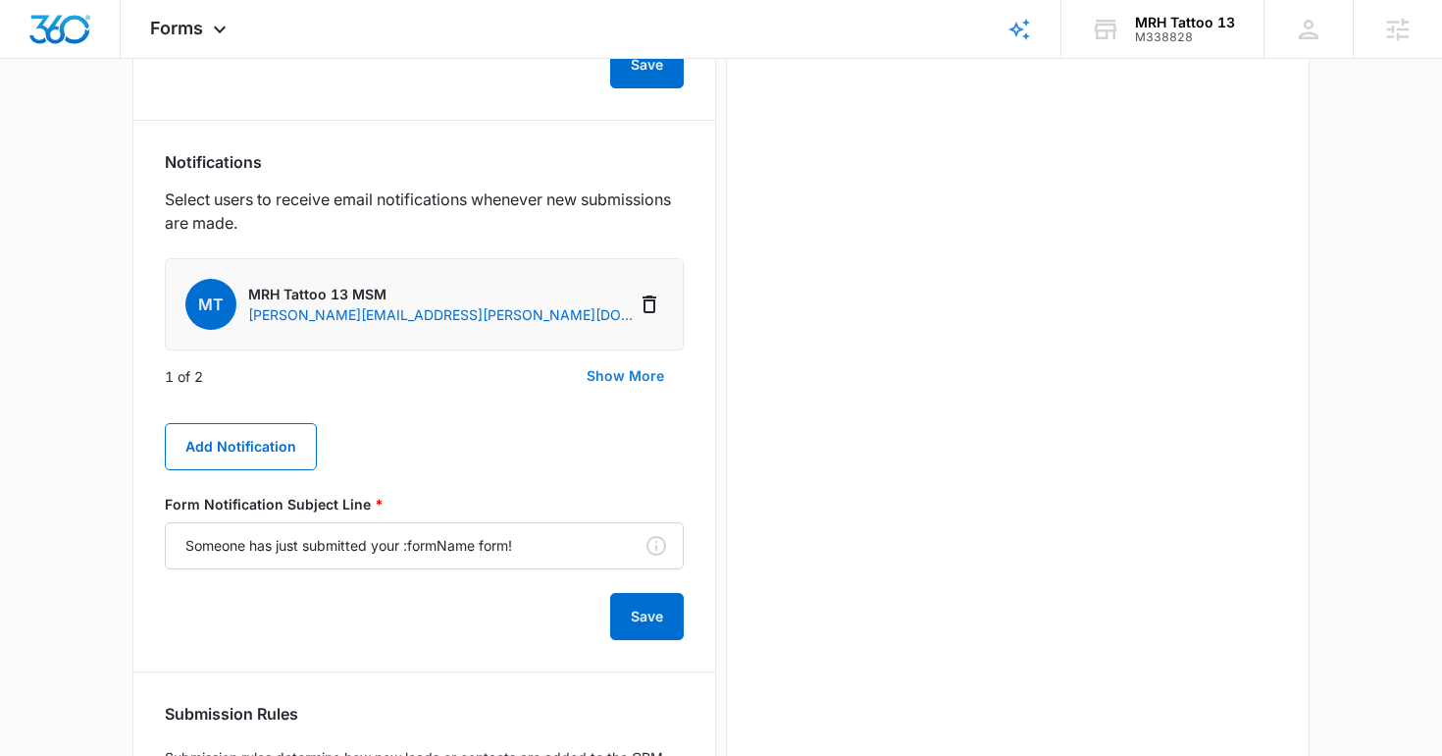
click at [603, 374] on button "Show More" at bounding box center [625, 375] width 117 height 47
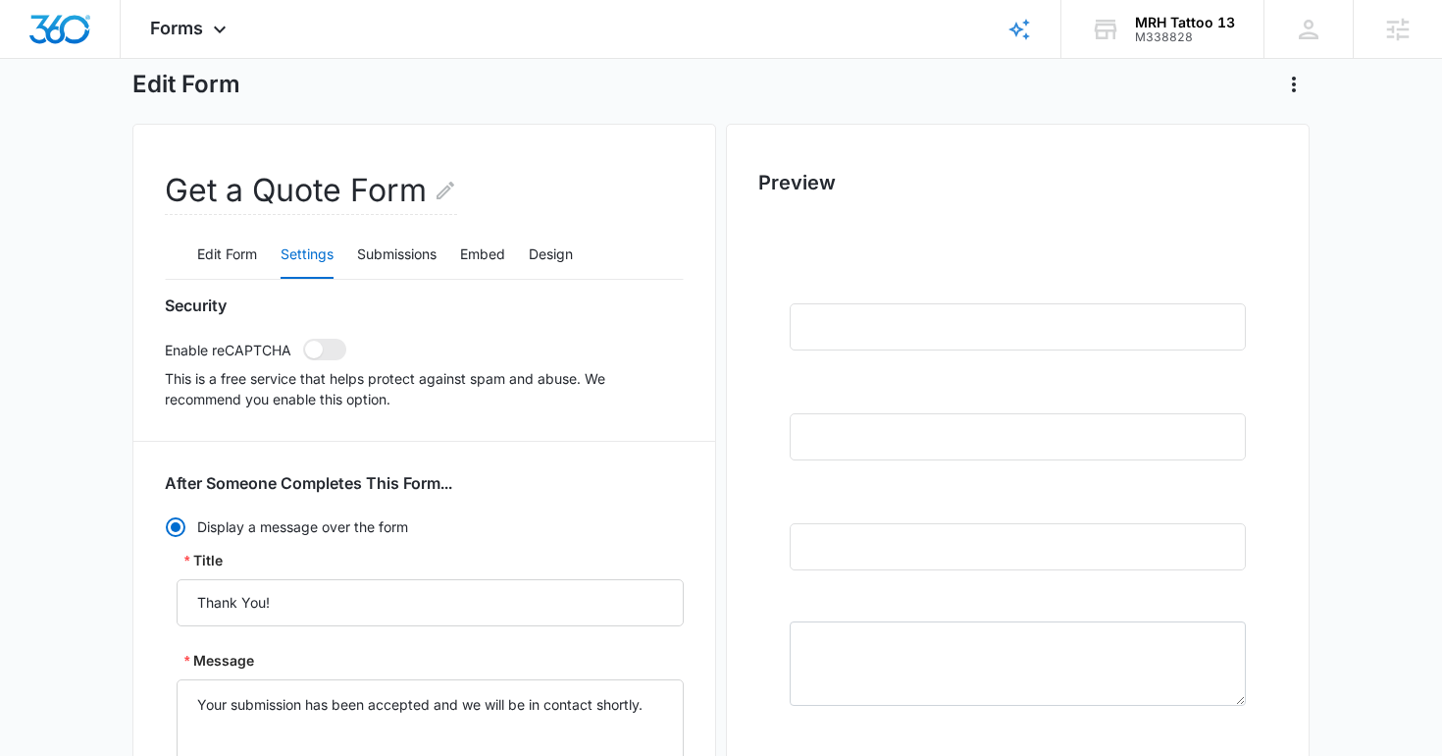
scroll to position [0, 0]
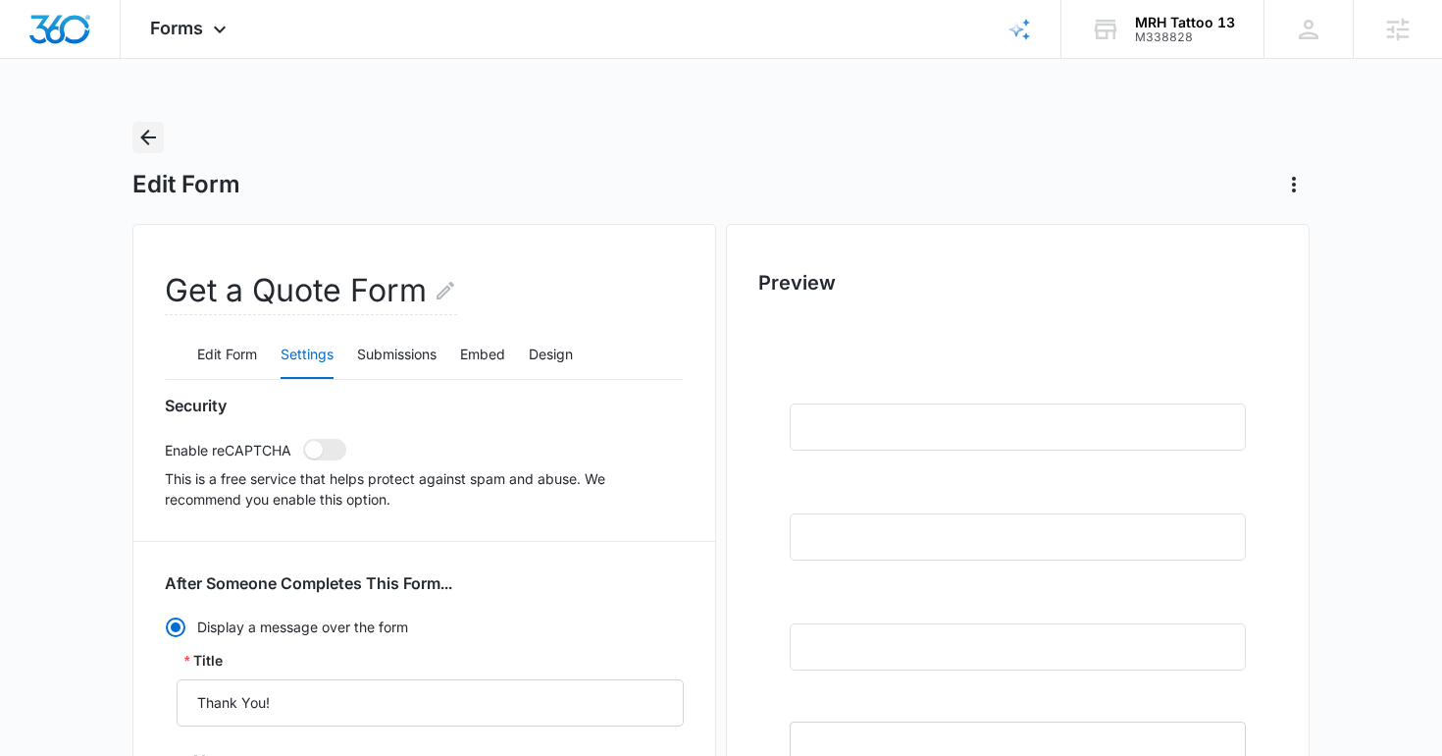
click at [157, 127] on icon "Back" at bounding box center [148, 138] width 24 height 24
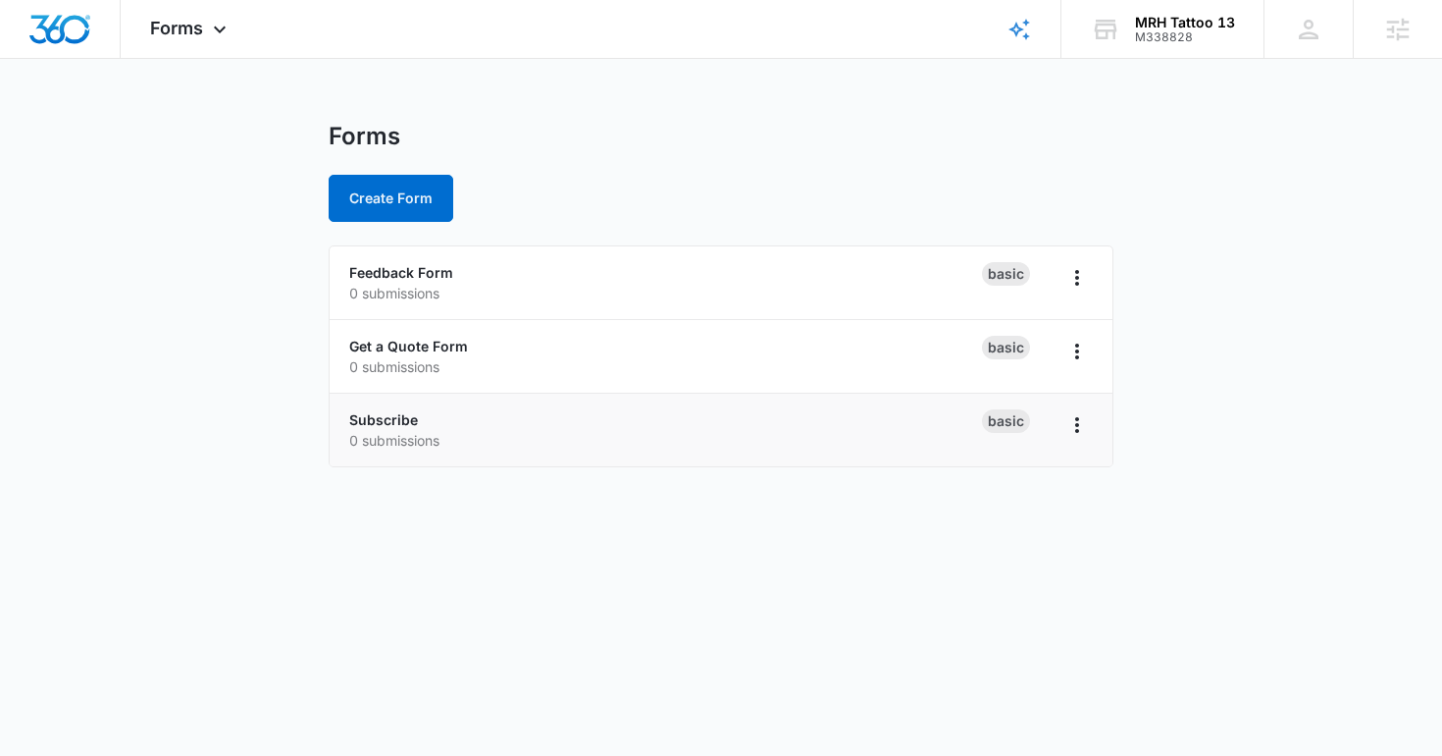
click at [379, 406] on li "Subscribe 0 submissions Basic" at bounding box center [721, 429] width 783 height 73
click at [379, 423] on link "Subscribe" at bounding box center [383, 419] width 69 height 17
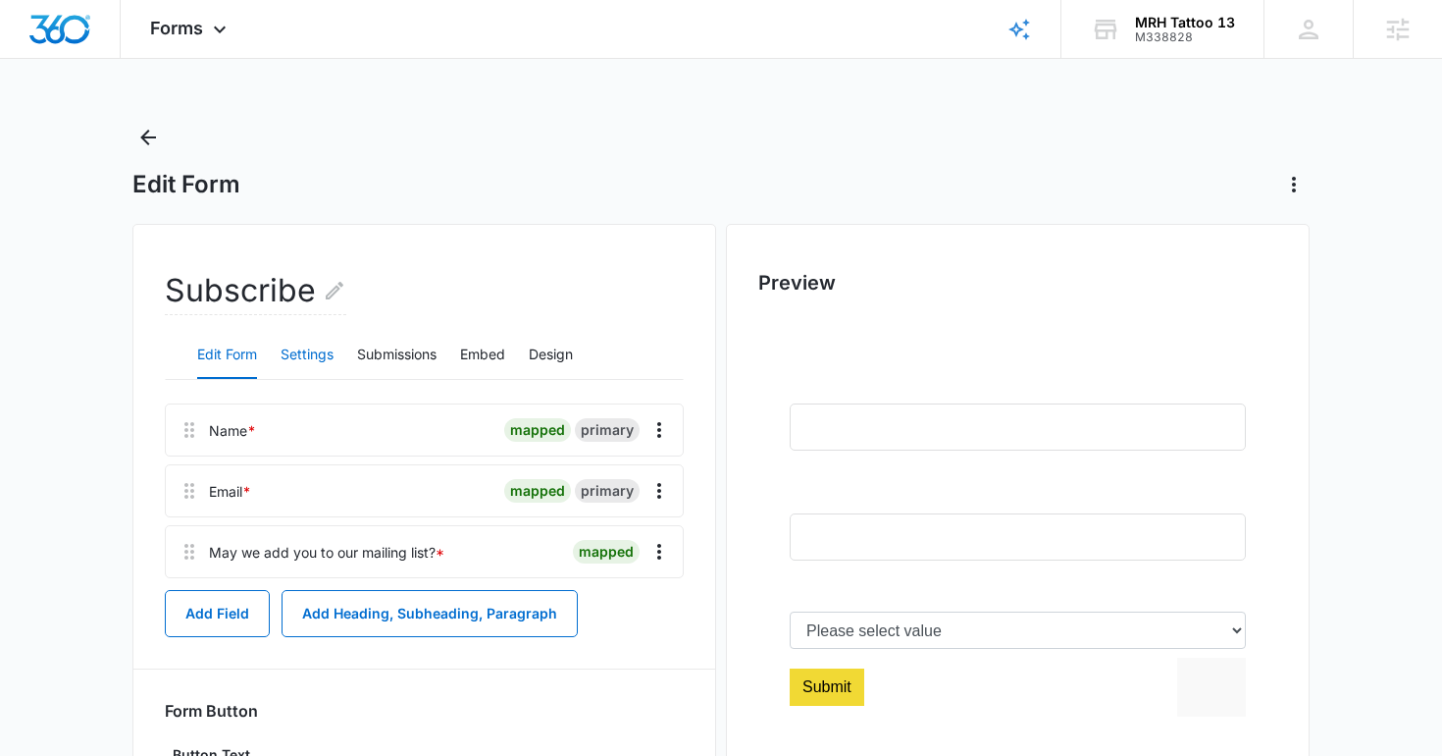
click at [293, 354] on button "Settings" at bounding box center [307, 355] width 53 height 47
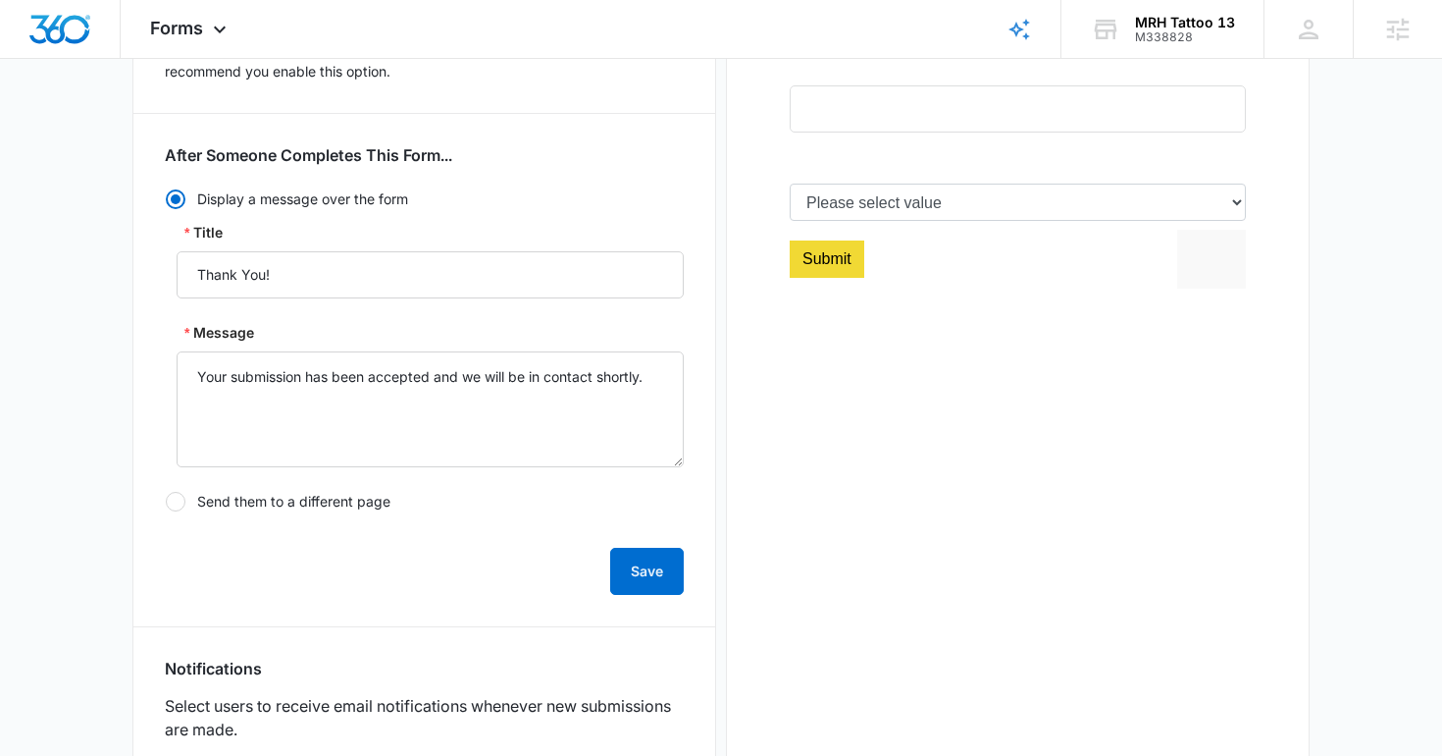
scroll to position [1018, 0]
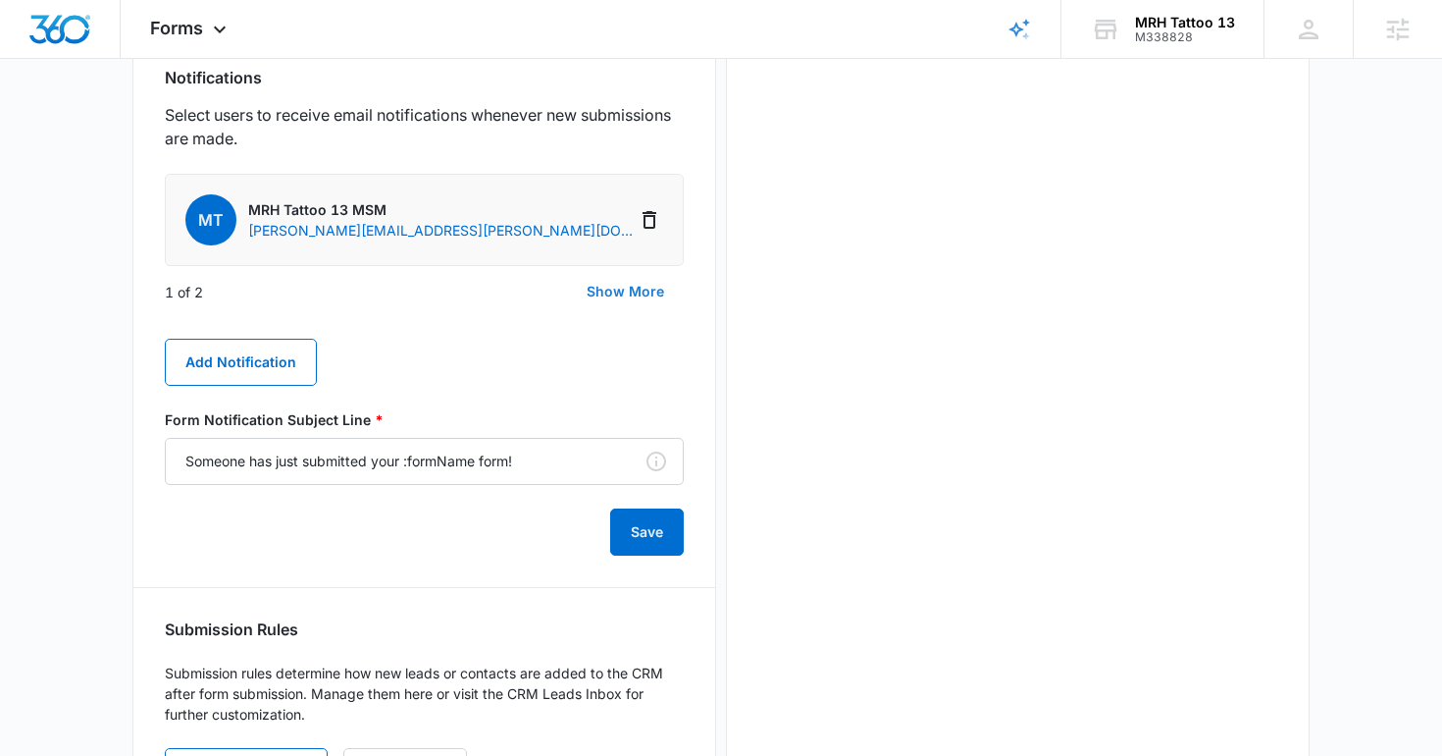
click at [642, 282] on button "Show More" at bounding box center [625, 291] width 117 height 47
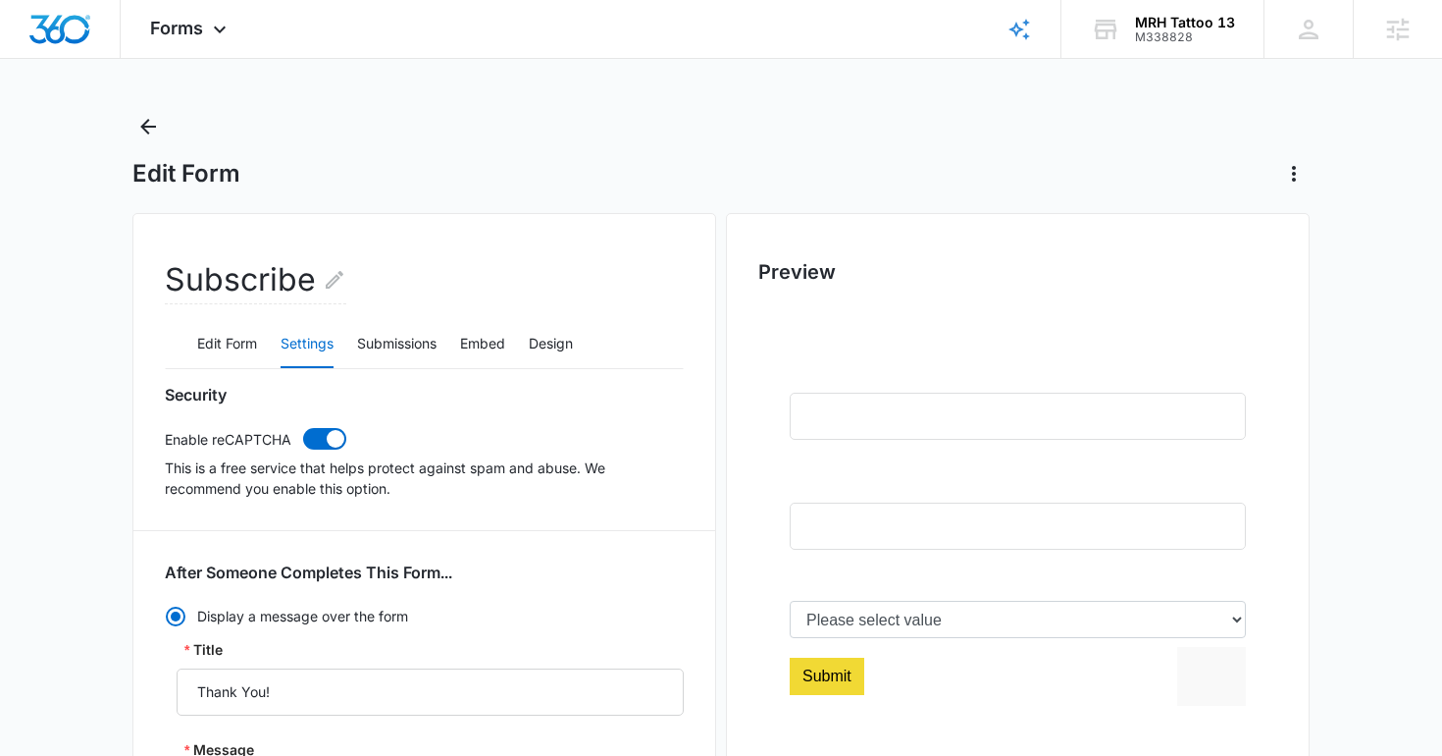
scroll to position [0, 0]
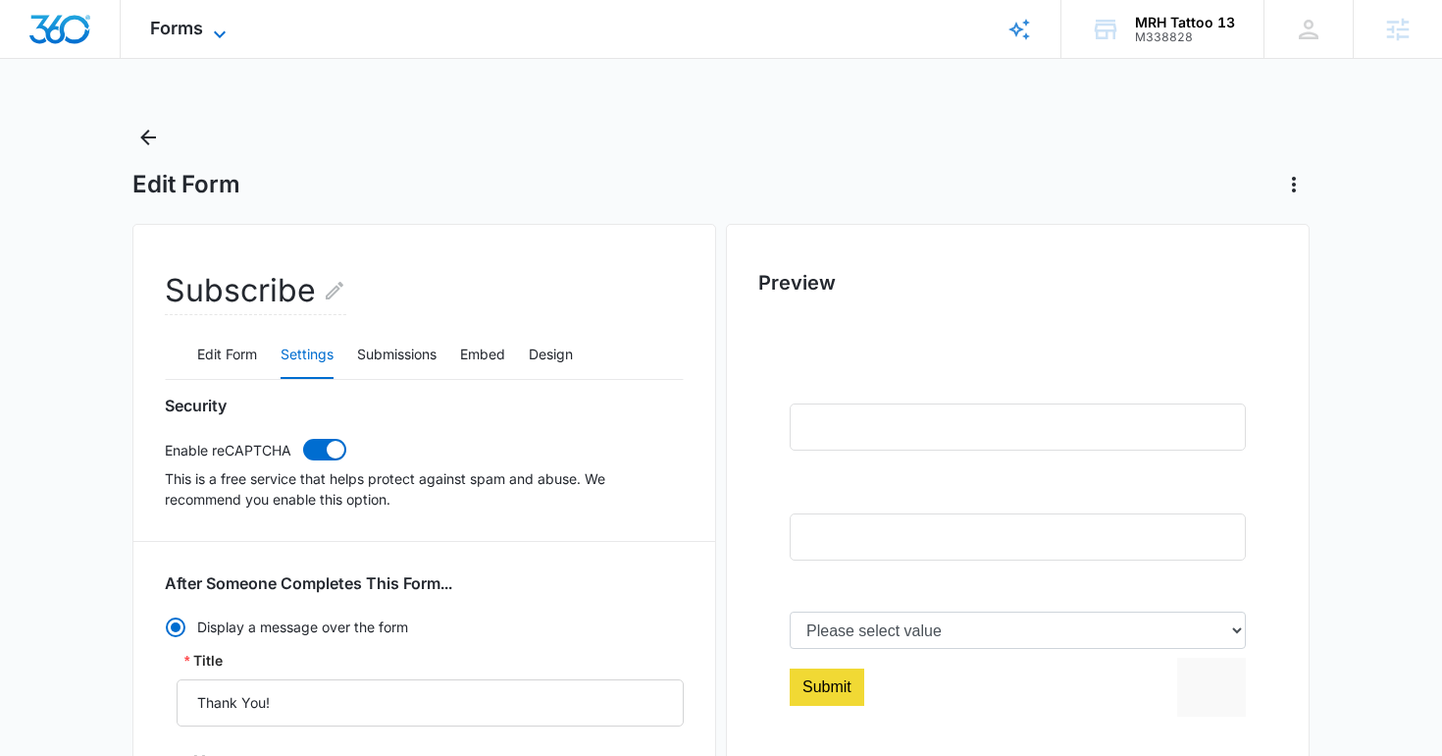
click at [190, 37] on span "Forms" at bounding box center [176, 28] width 53 height 21
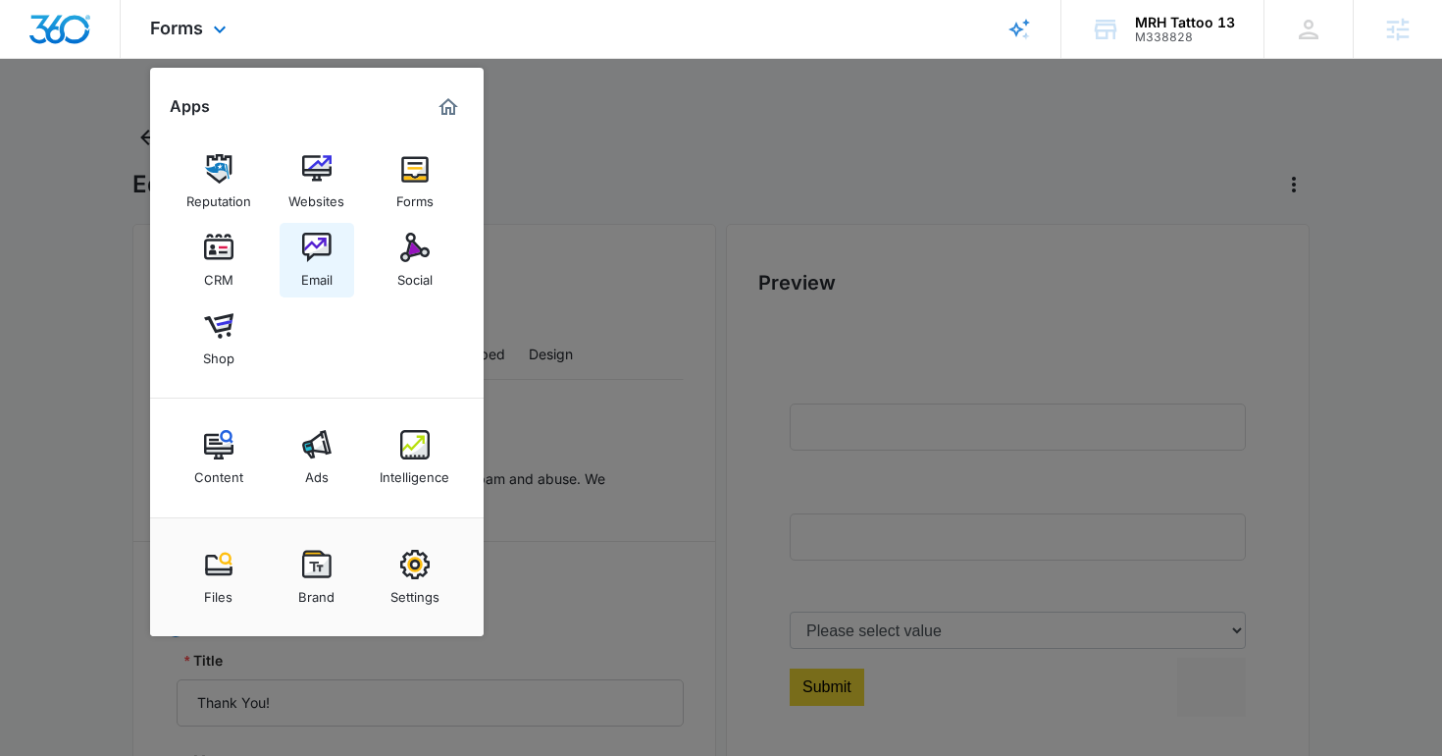
click at [312, 255] on img at bounding box center [316, 247] width 29 height 29
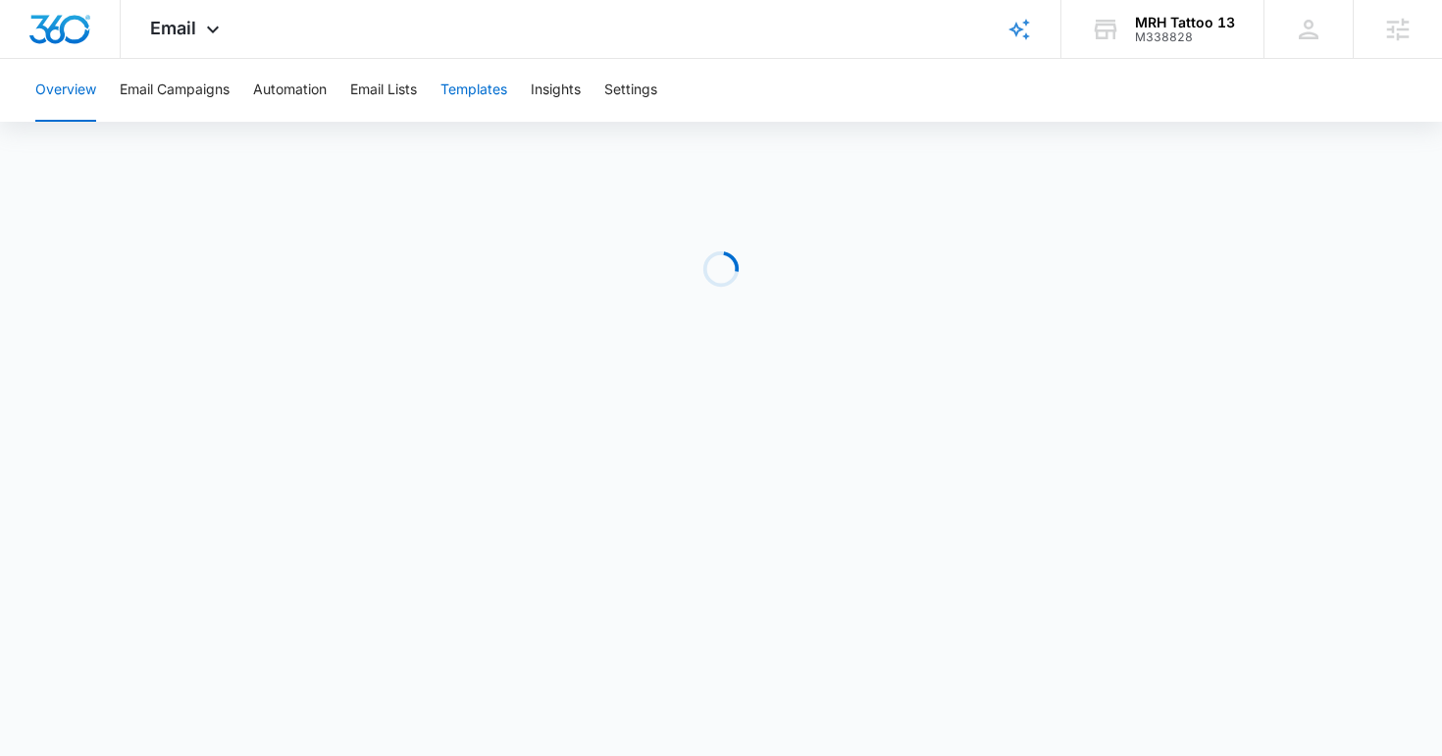
click at [481, 91] on button "Templates" at bounding box center [474, 90] width 67 height 63
click at [304, 84] on button "Automation" at bounding box center [290, 90] width 74 height 63
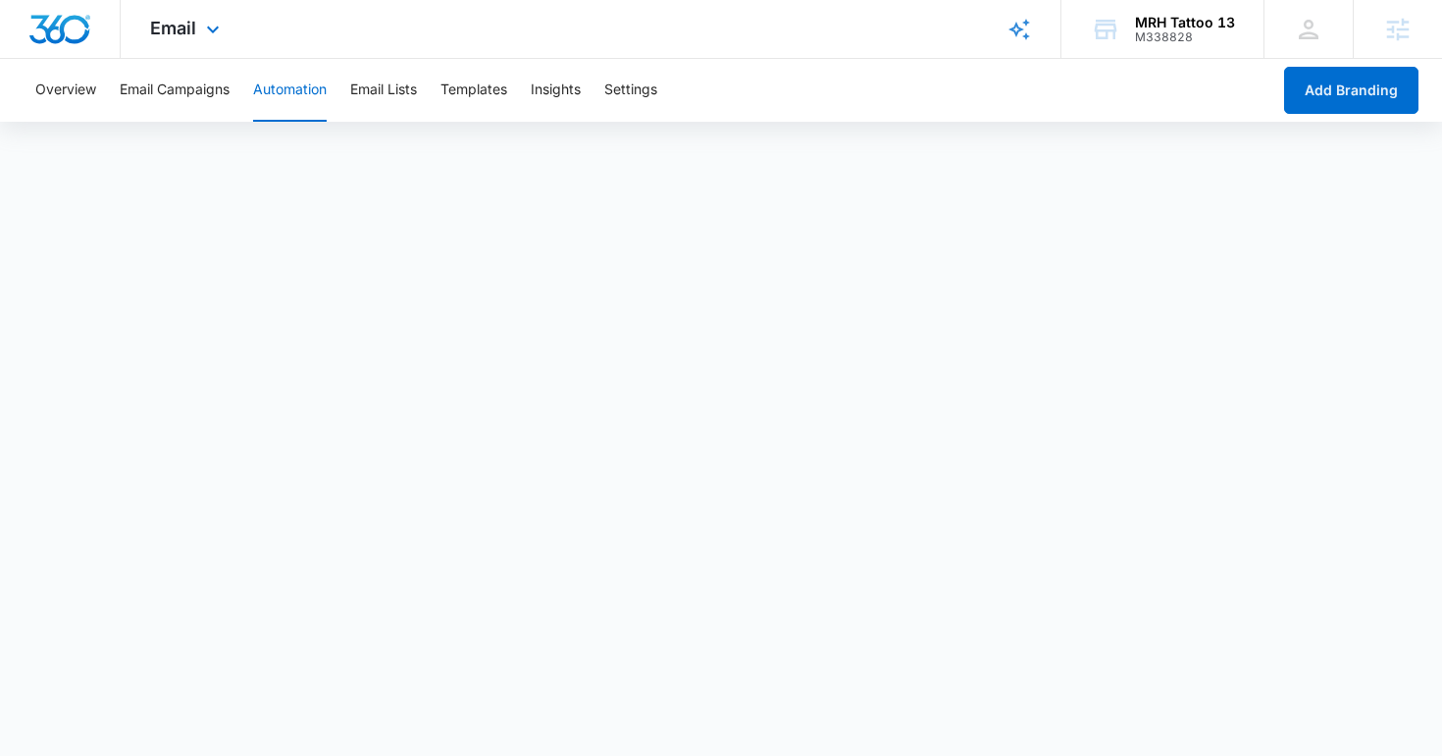
click at [161, 45] on div "Email Apps Reputation Websites Forms CRM Email Social Shop Content Ads Intellig…" at bounding box center [187, 29] width 133 height 58
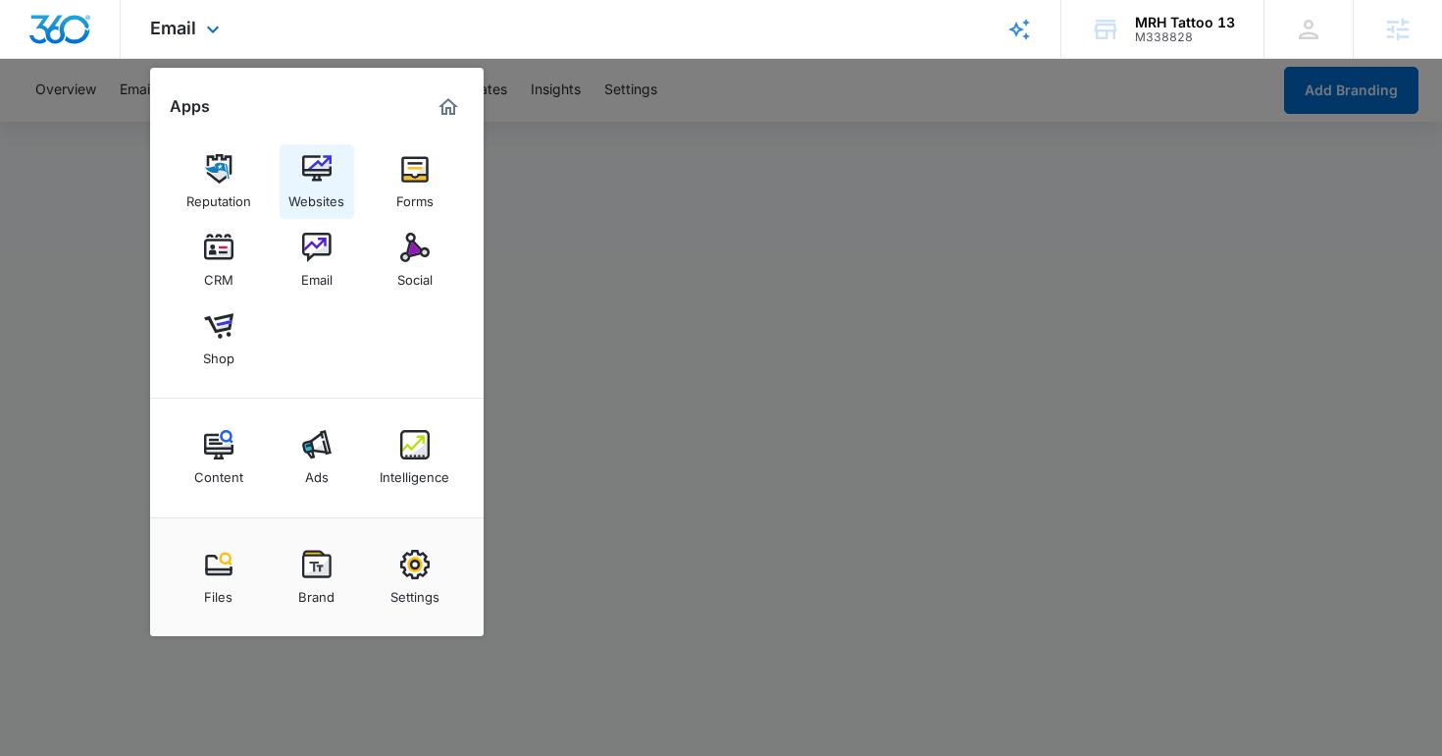
click at [309, 180] on img at bounding box center [316, 168] width 29 height 29
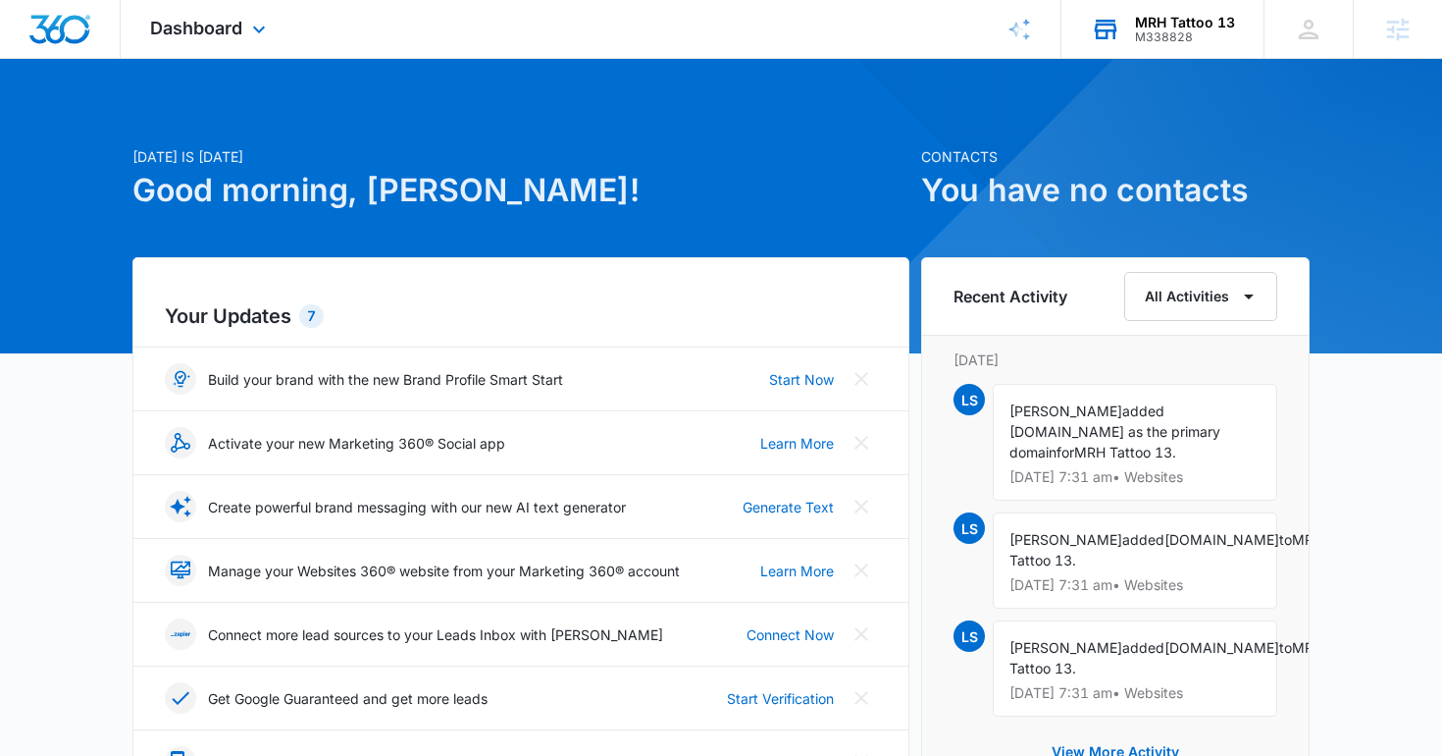
click at [1181, 34] on div "M338828" at bounding box center [1185, 37] width 100 height 14
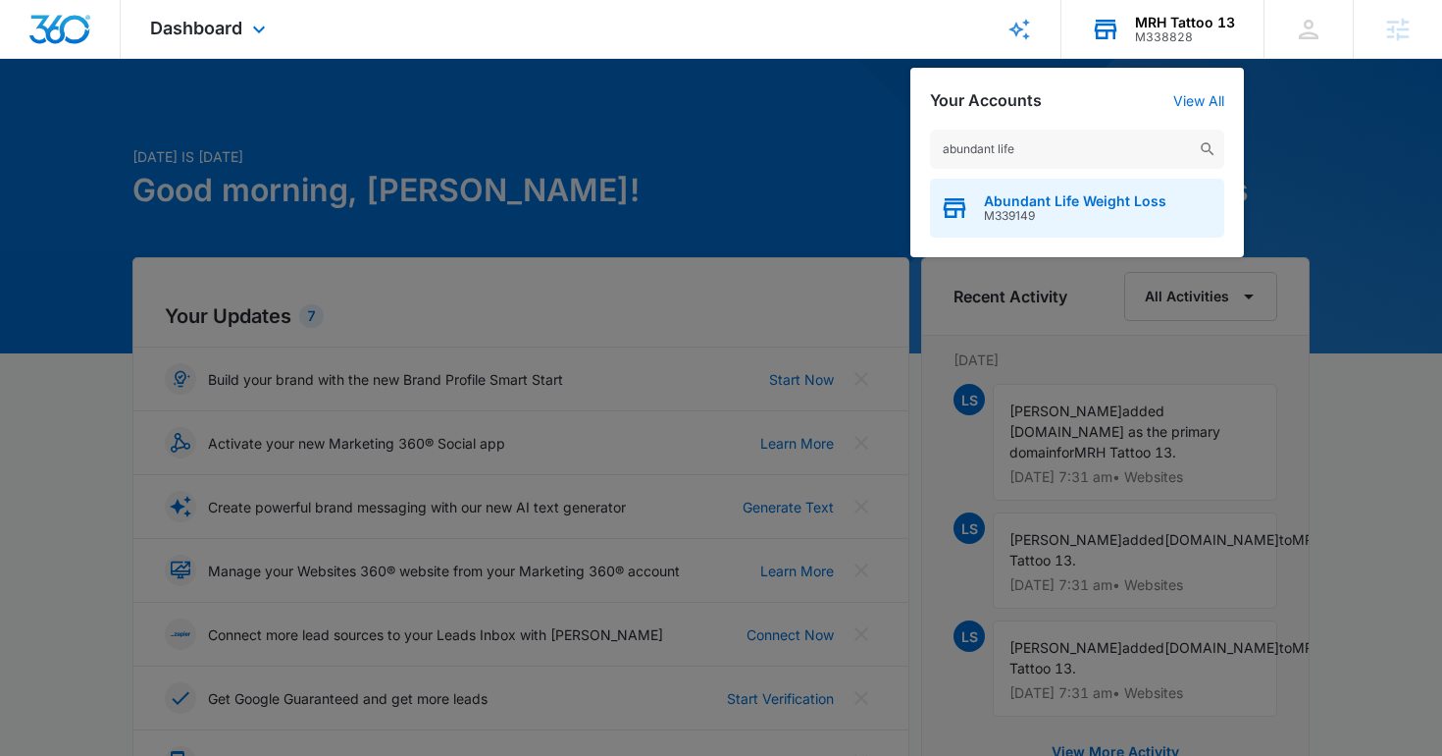
type input "abundant life"
click at [1001, 205] on span "Abundant Life Weight Loss" at bounding box center [1075, 201] width 183 height 16
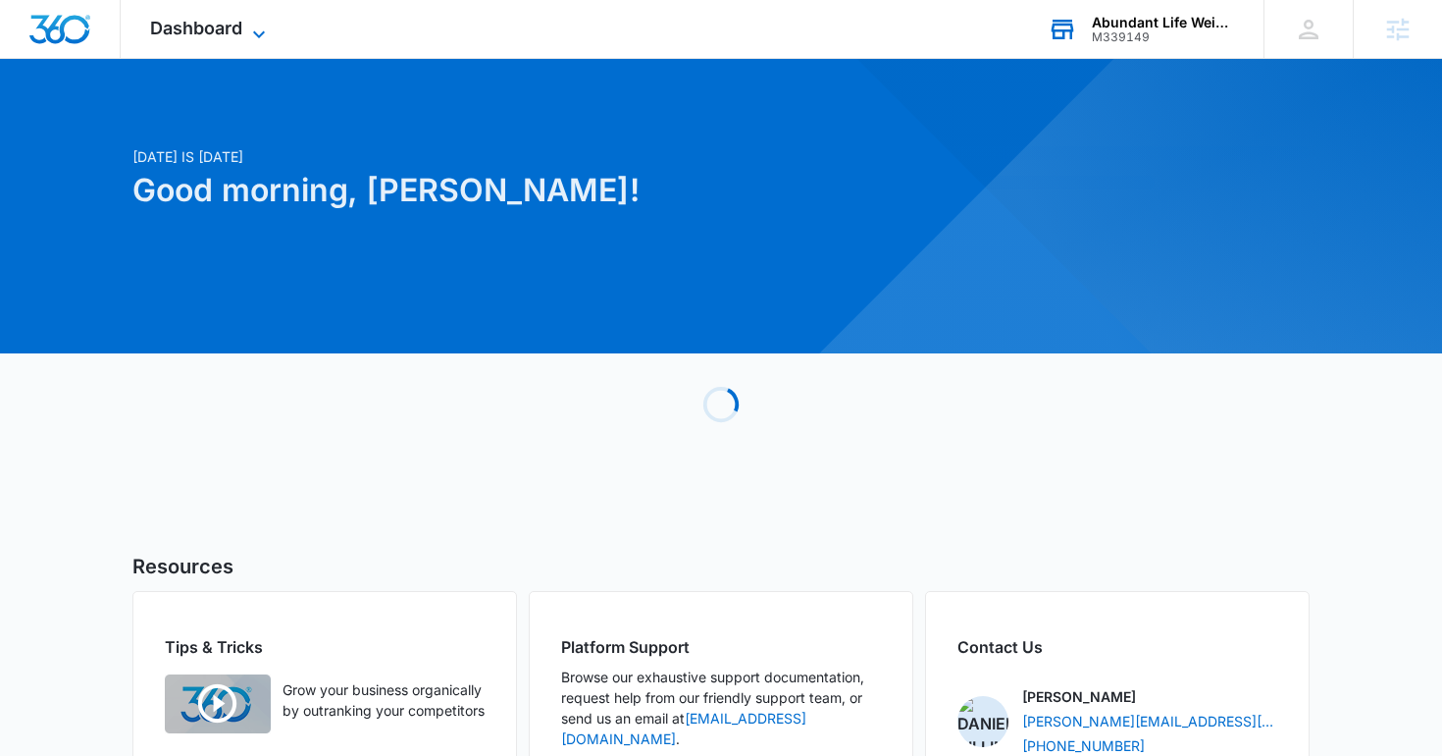
click at [188, 32] on span "Dashboard" at bounding box center [196, 28] width 92 height 21
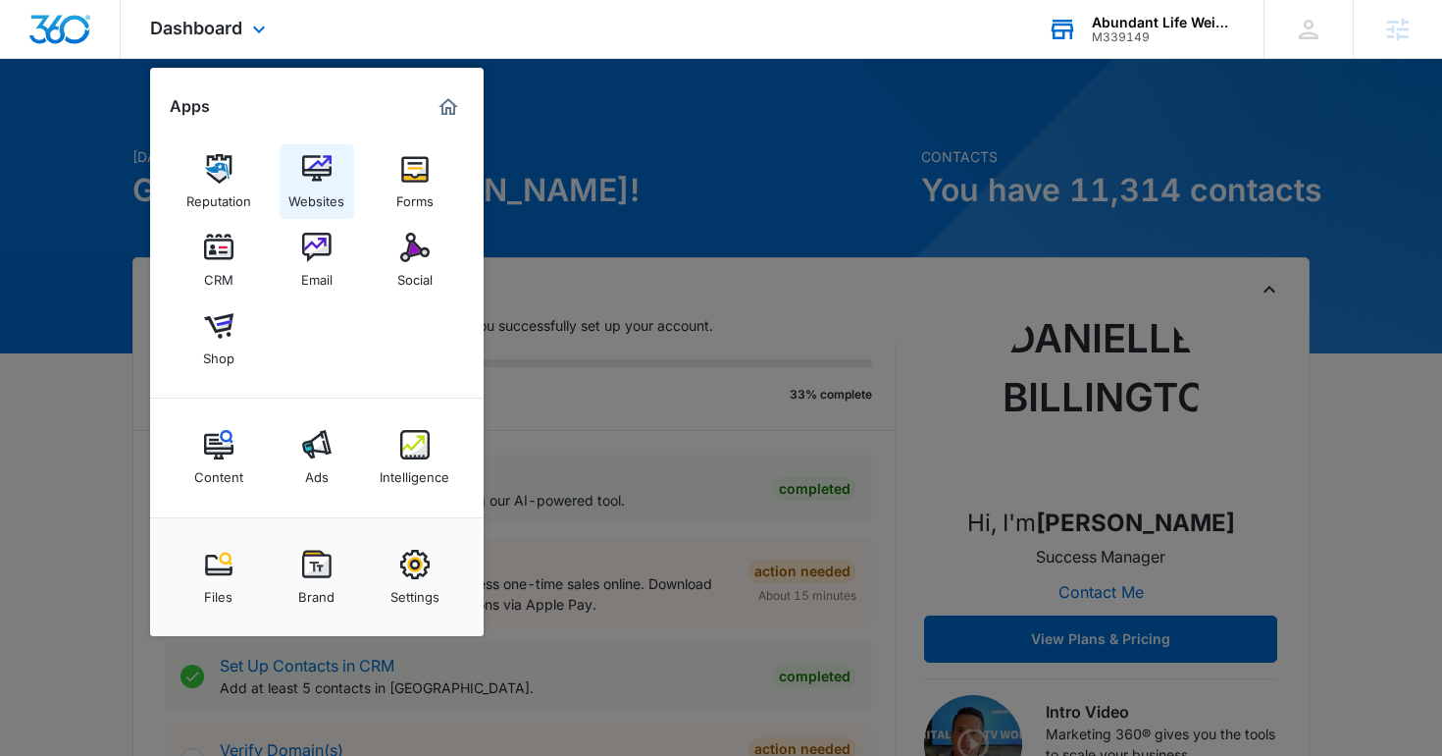
click at [323, 190] on div "Websites" at bounding box center [316, 196] width 56 height 26
